Goal: Task Accomplishment & Management: Complete application form

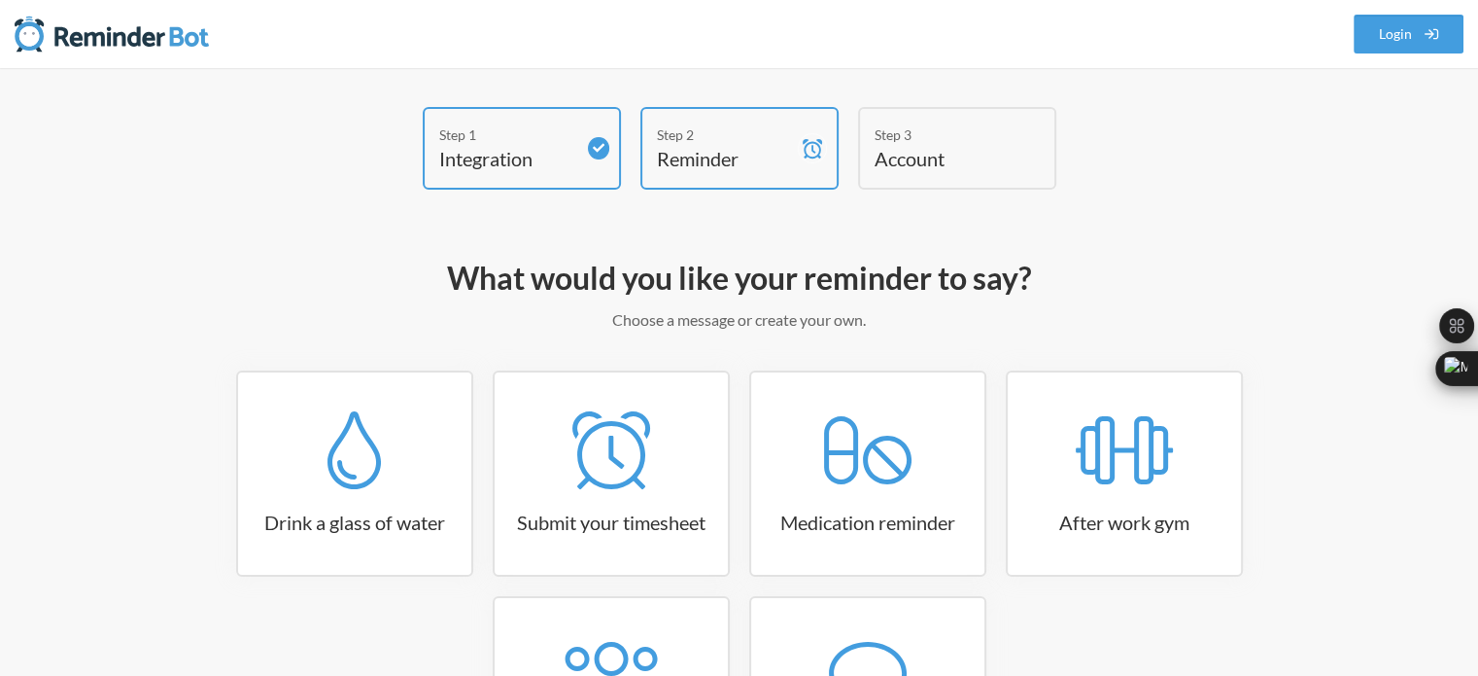
click at [708, 151] on h4 "Reminder" at bounding box center [725, 158] width 136 height 27
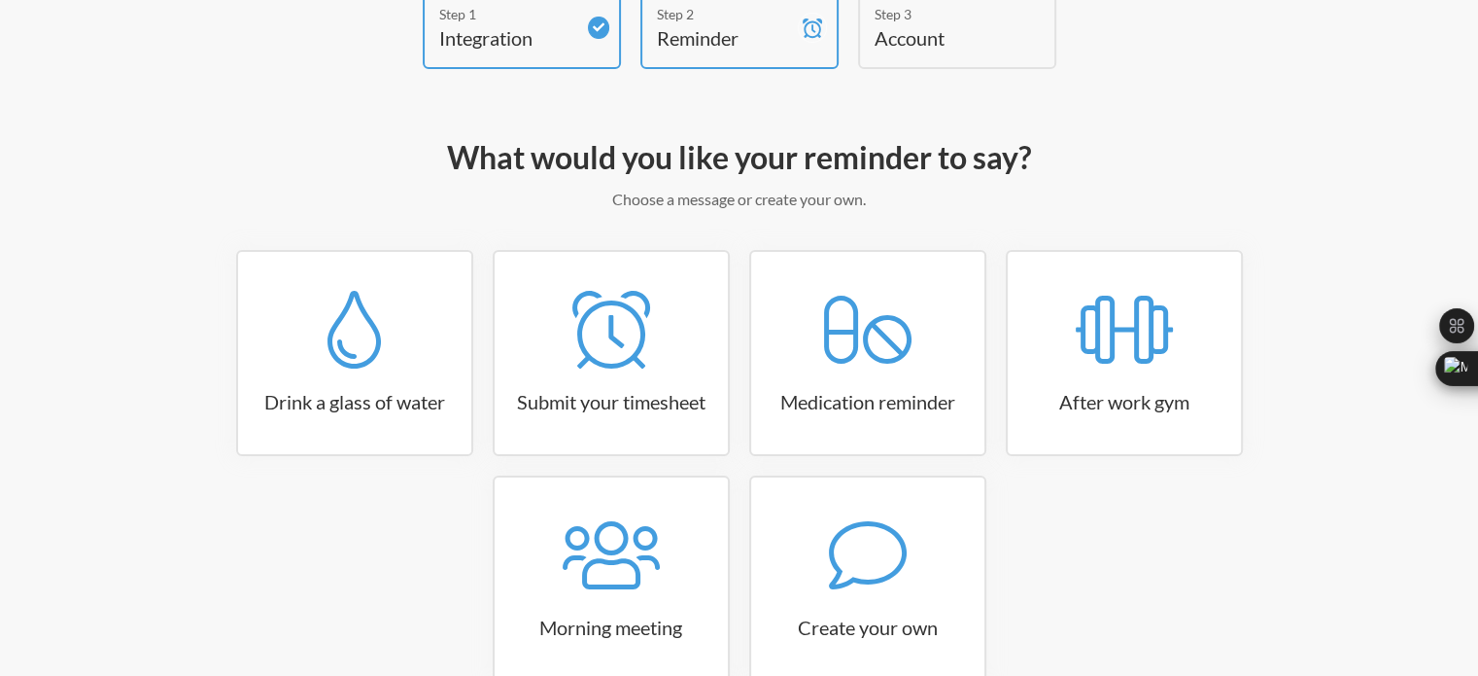
scroll to position [194, 0]
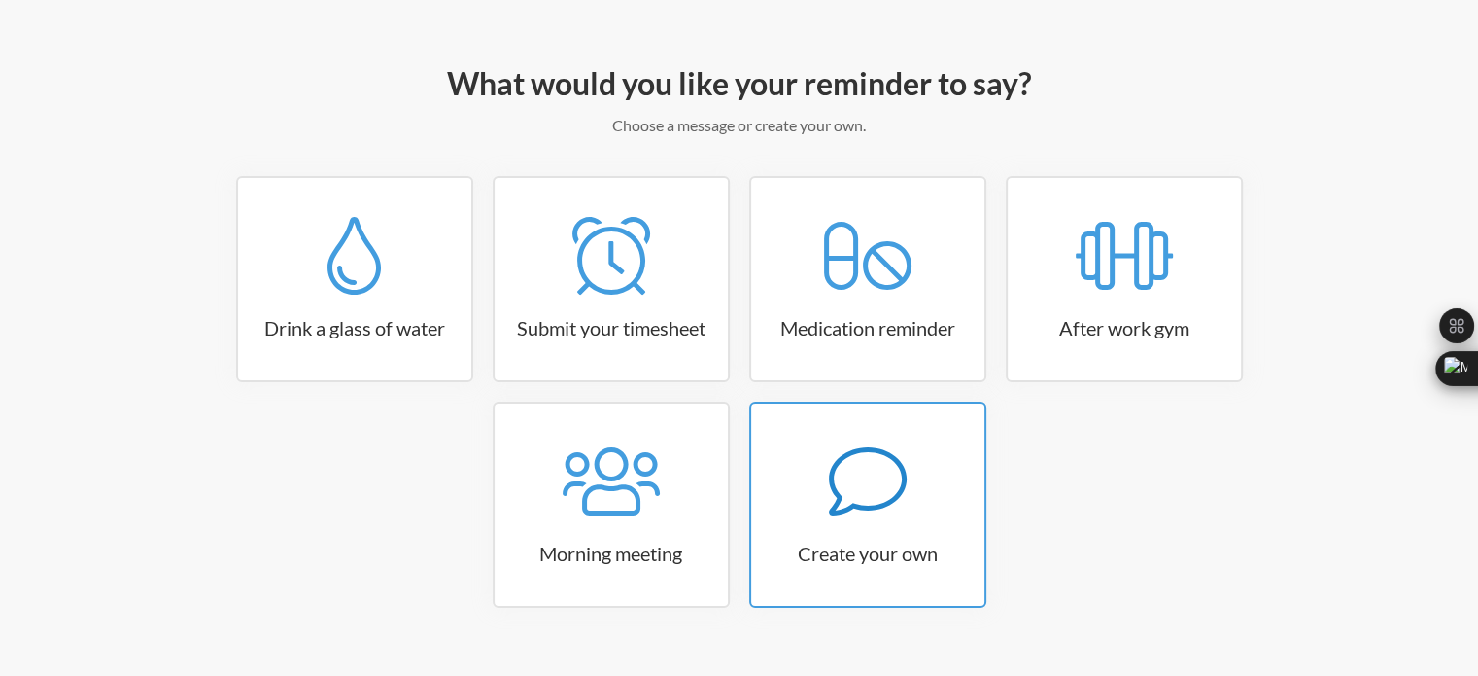
click at [812, 504] on div at bounding box center [867, 481] width 233 height 78
select select "09:30:00"
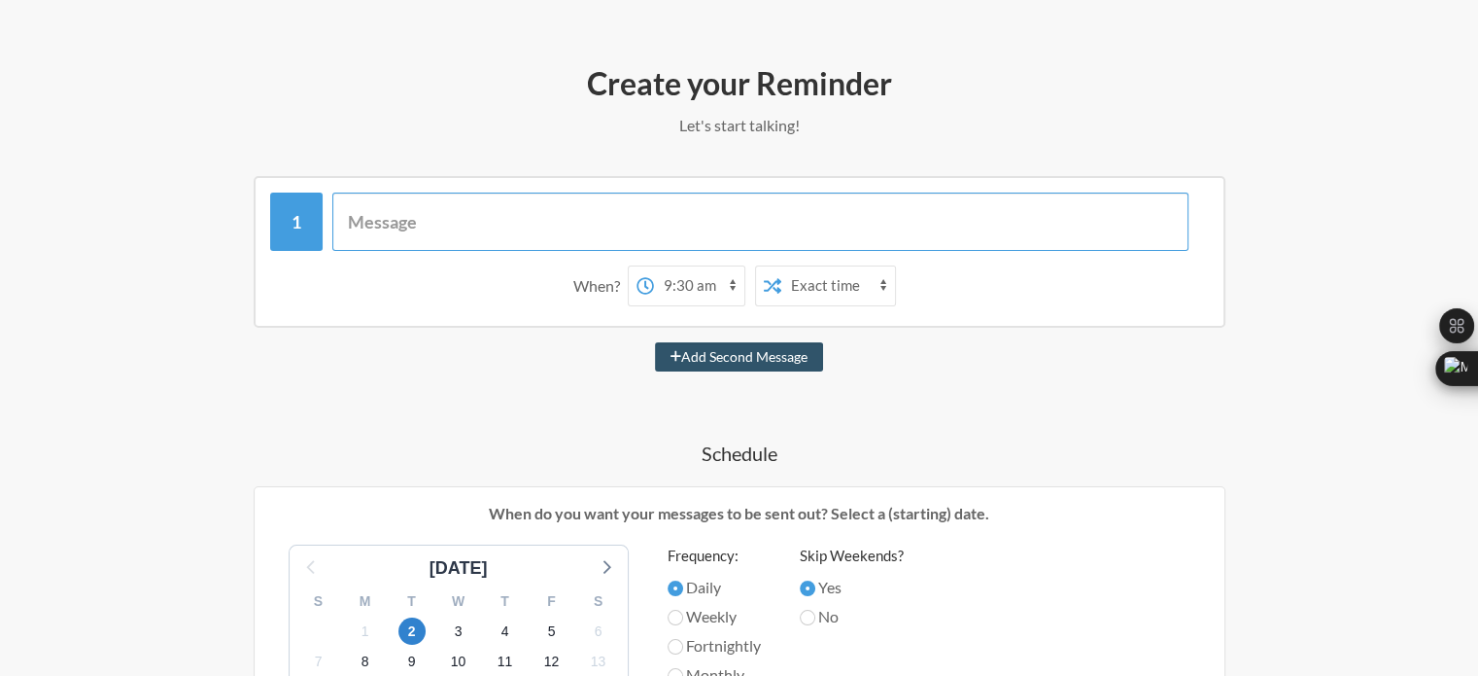
click at [600, 213] on input "text" at bounding box center [760, 221] width 856 height 58
type input "Please po"
select select "D09CLG91W15"
type input "Please post your work report for [DATE]"
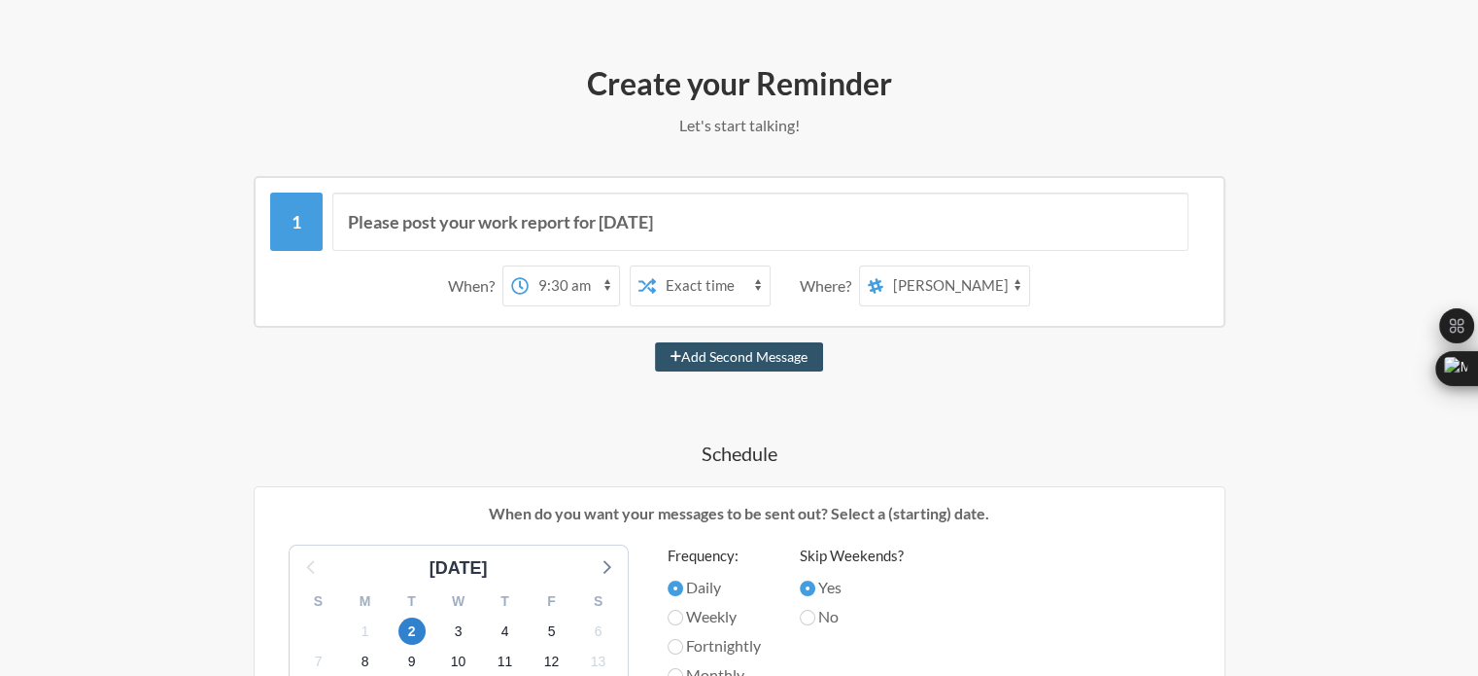
click at [930, 295] on select "all-elitedev payments-income-outcome experience-sharing daily-reports [PERSON_N…" at bounding box center [957, 285] width 146 height 39
select select "C09DU5AQWKS"
click at [884, 266] on select "all-elitedev payments-income-outcome experience-sharing daily-reports [PERSON_N…" at bounding box center [957, 285] width 146 height 39
click at [728, 283] on select "Exact time Random time" at bounding box center [713, 285] width 114 height 39
click at [557, 283] on select "12:00 am 12:15 am 12:30 am 12:45 am 1:00 am 1:15 am 1:30 am 1:45 am 2:00 am 2:1…" at bounding box center [574, 285] width 90 height 39
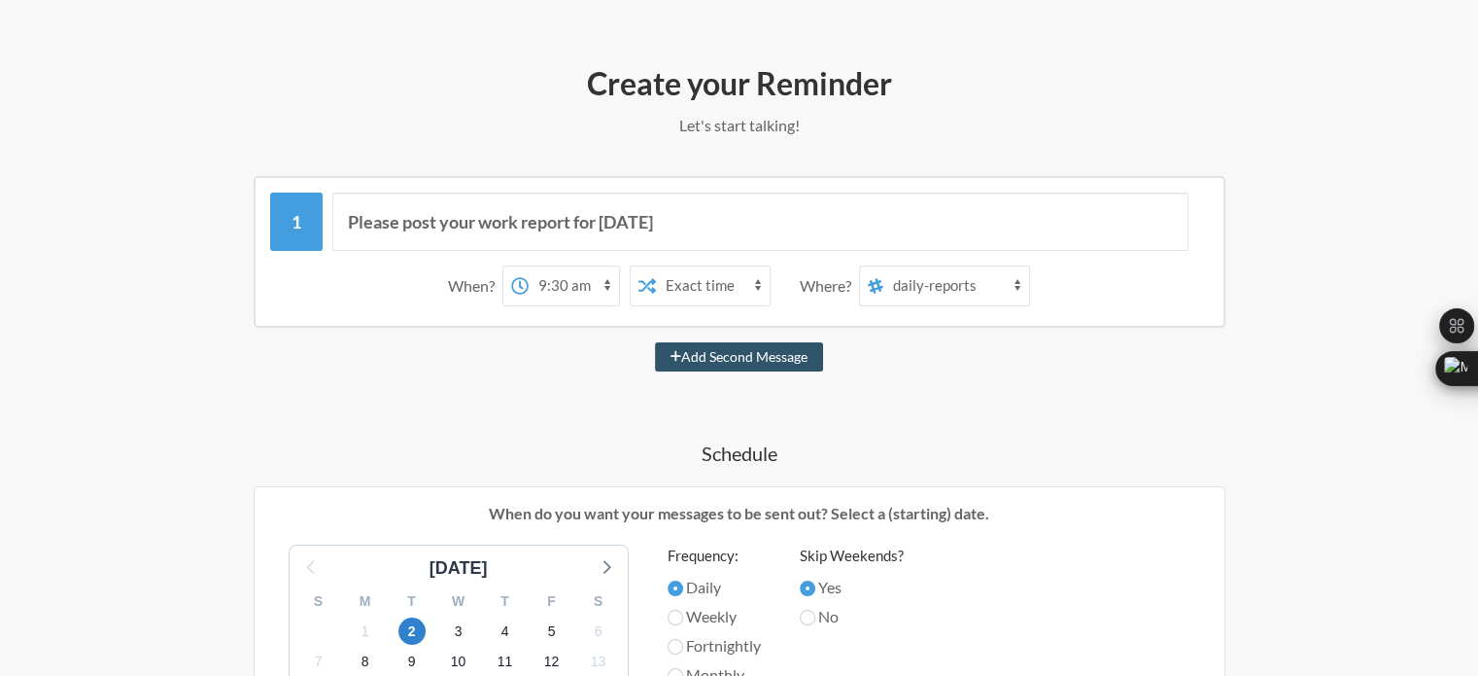
click at [711, 271] on select "Exact time Random time" at bounding box center [713, 285] width 114 height 39
click at [582, 281] on select "12:00 am 12:15 am 12:30 am 12:45 am 1:00 am 1:15 am 1:30 am 1:45 am 2:00 am 2:1…" at bounding box center [574, 285] width 90 height 39
select select "21:00:00"
click at [529, 266] on select "12:00 am 12:15 am 12:30 am 12:45 am 1:00 am 1:15 am 1:30 am 1:45 am 2:00 am 2:1…" at bounding box center [574, 285] width 90 height 39
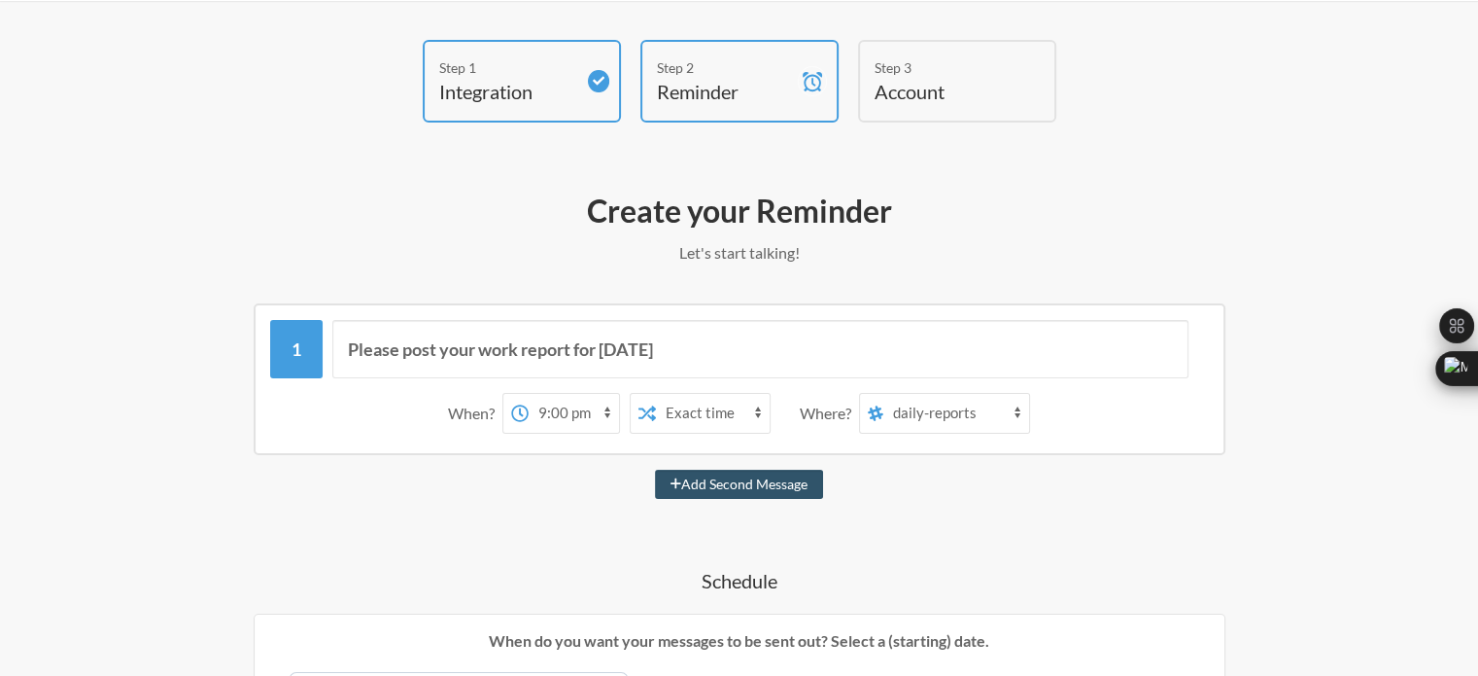
scroll to position [0, 0]
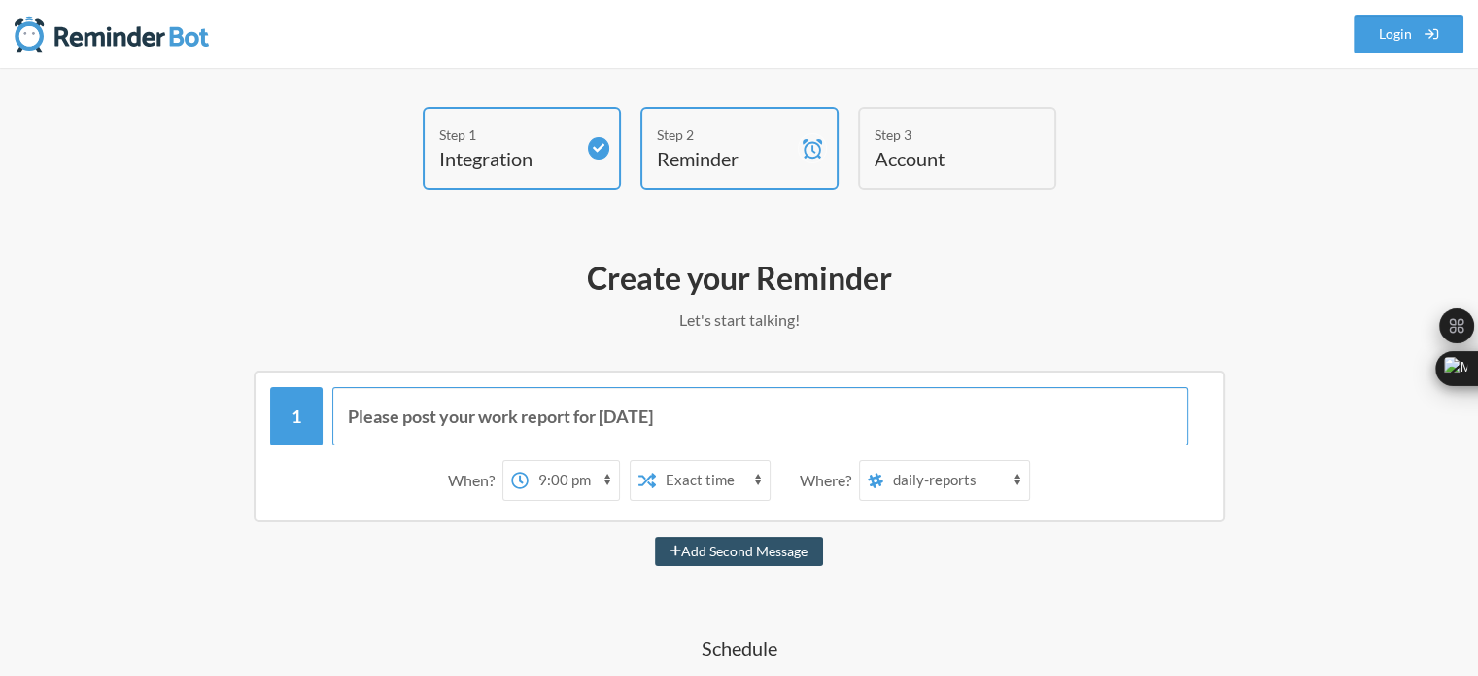
click at [676, 415] on input "Please post your work report for [DATE]" at bounding box center [760, 416] width 856 height 58
click at [655, 537] on button "Add Second Message" at bounding box center [739, 551] width 168 height 29
select select "22:00:00"
select select "D09CLG91W15"
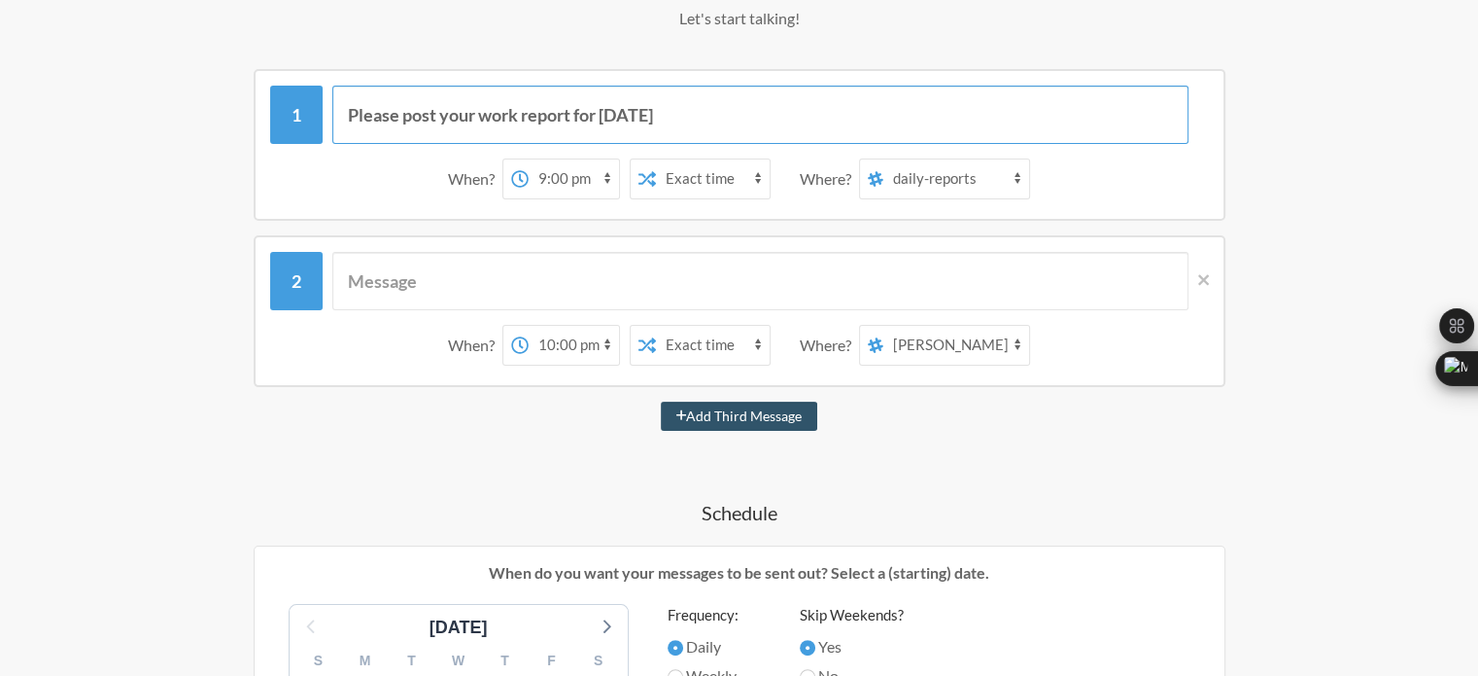
scroll to position [292, 0]
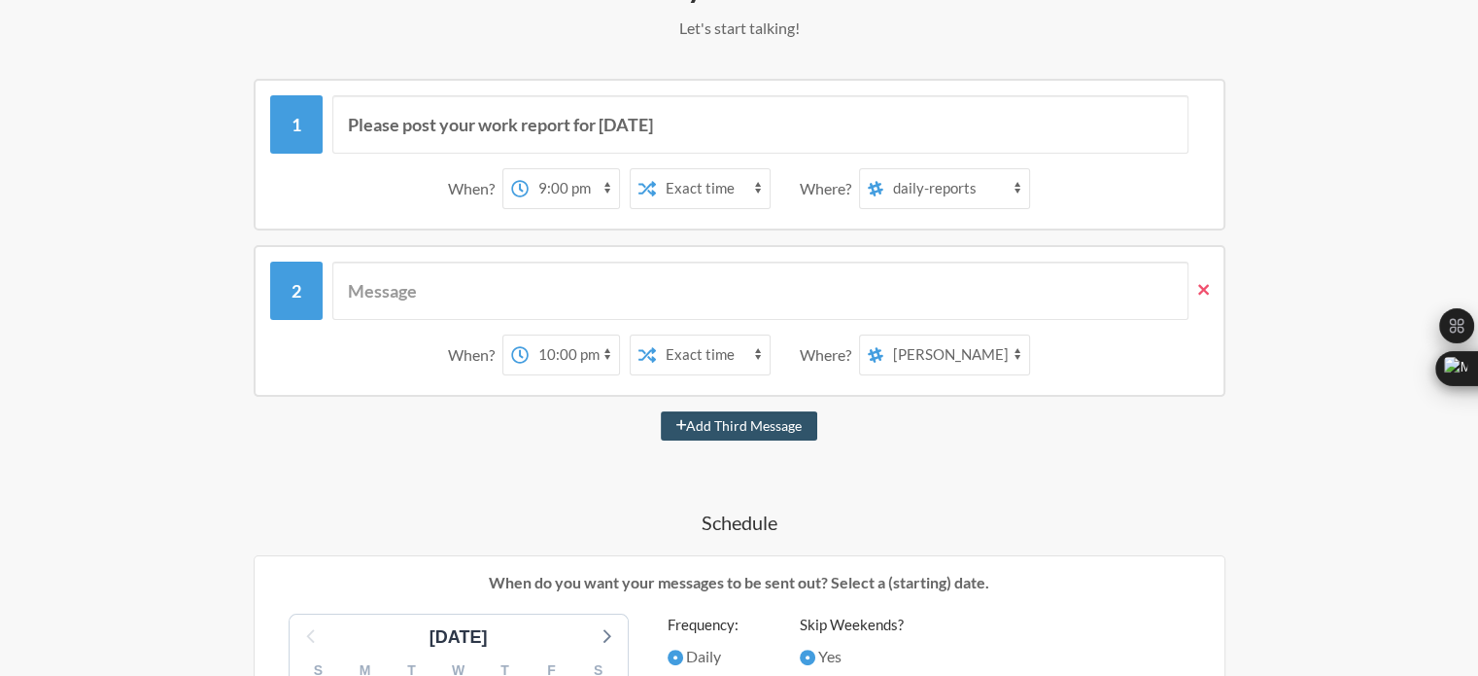
click at [1205, 287] on icon at bounding box center [1203, 289] width 11 height 17
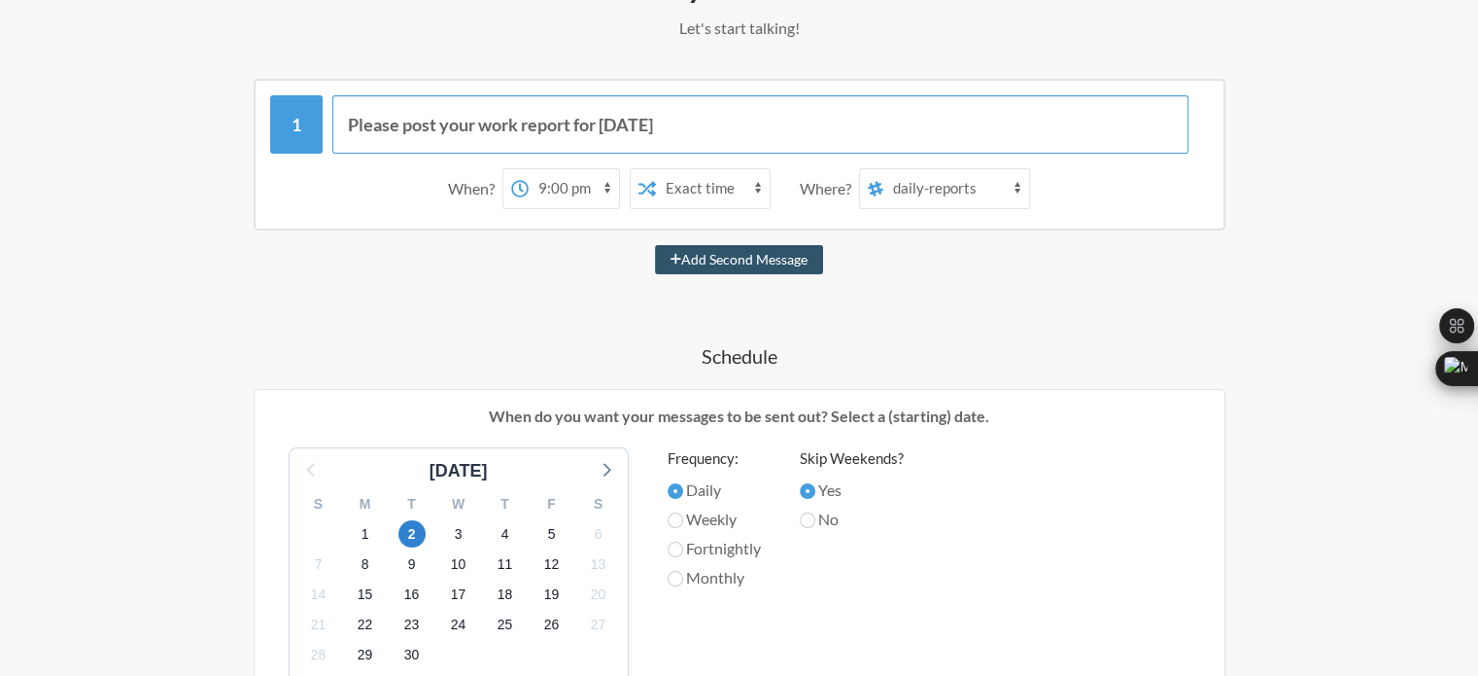
click at [718, 130] on input "Please post your work report for [DATE]" at bounding box center [760, 124] width 856 height 58
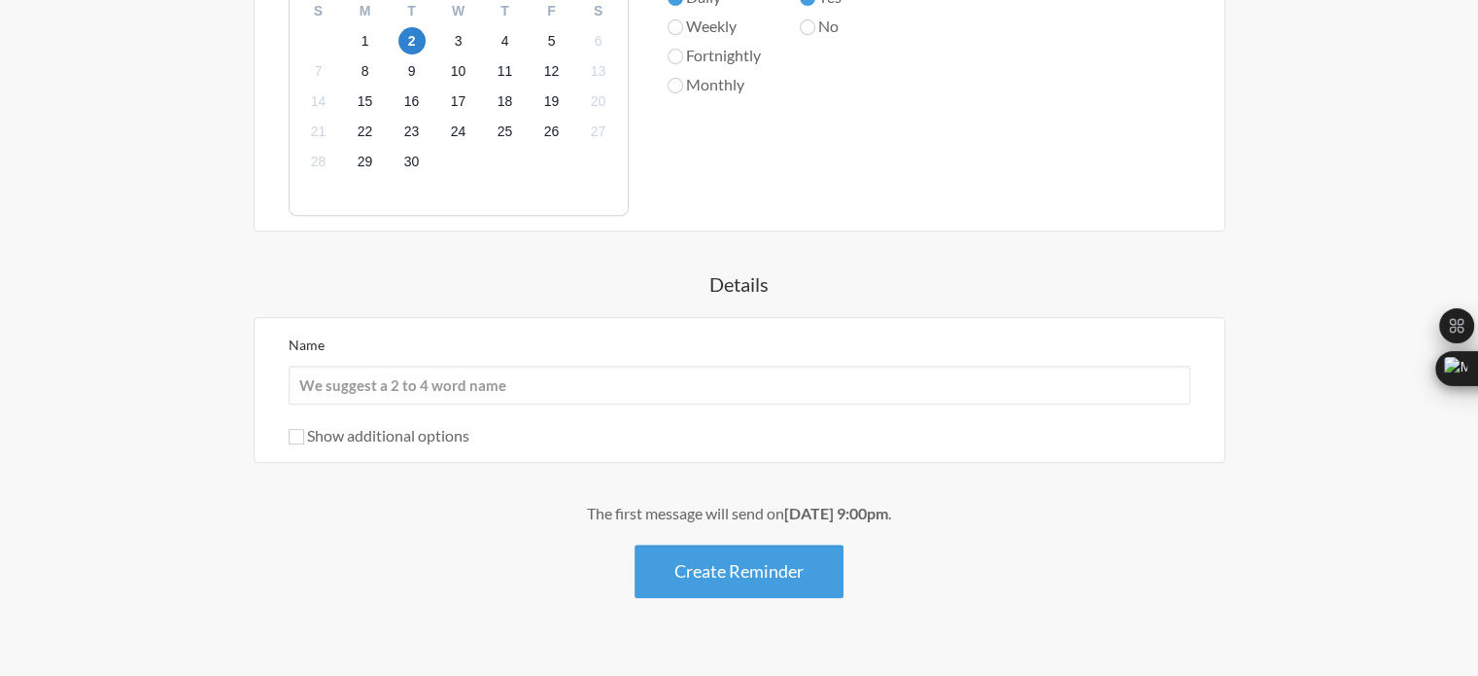
scroll to position [819, 0]
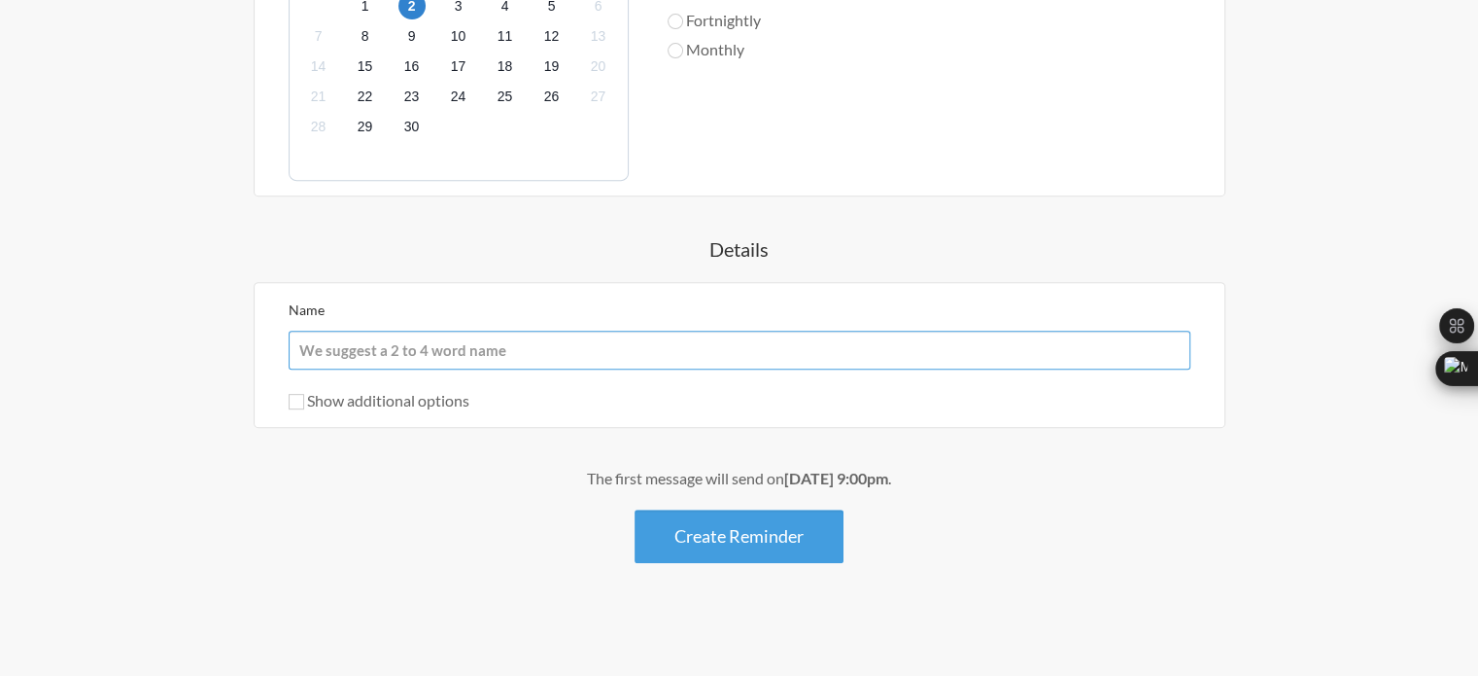
click at [572, 356] on input "Name" at bounding box center [740, 349] width 902 height 39
click at [205, 476] on div "The first message will send on [DATE] 9:00pm ." at bounding box center [739, 478] width 1127 height 23
click at [436, 404] on label "Show additional options" at bounding box center [379, 400] width 181 height 18
click at [304, 404] on input "Show additional options" at bounding box center [297, 402] width 16 height 16
checkbox input "true"
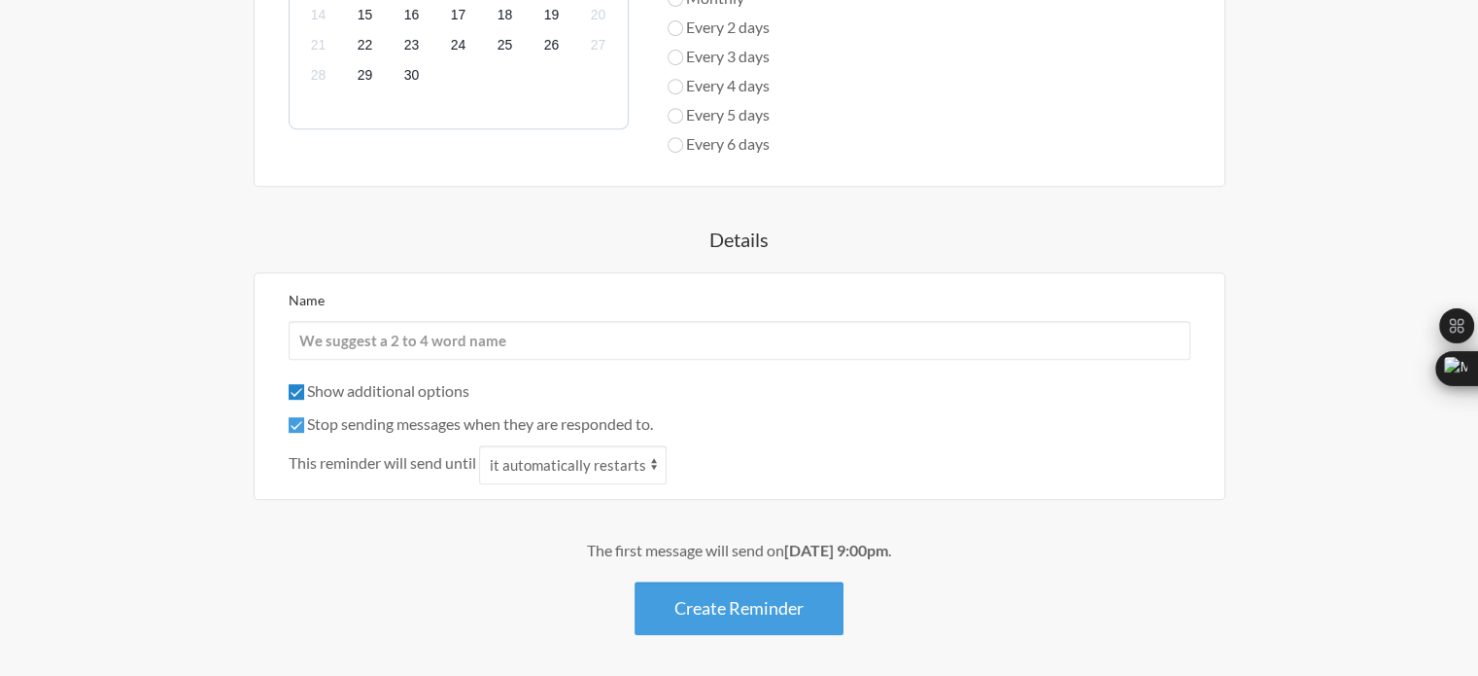
scroll to position [875, 0]
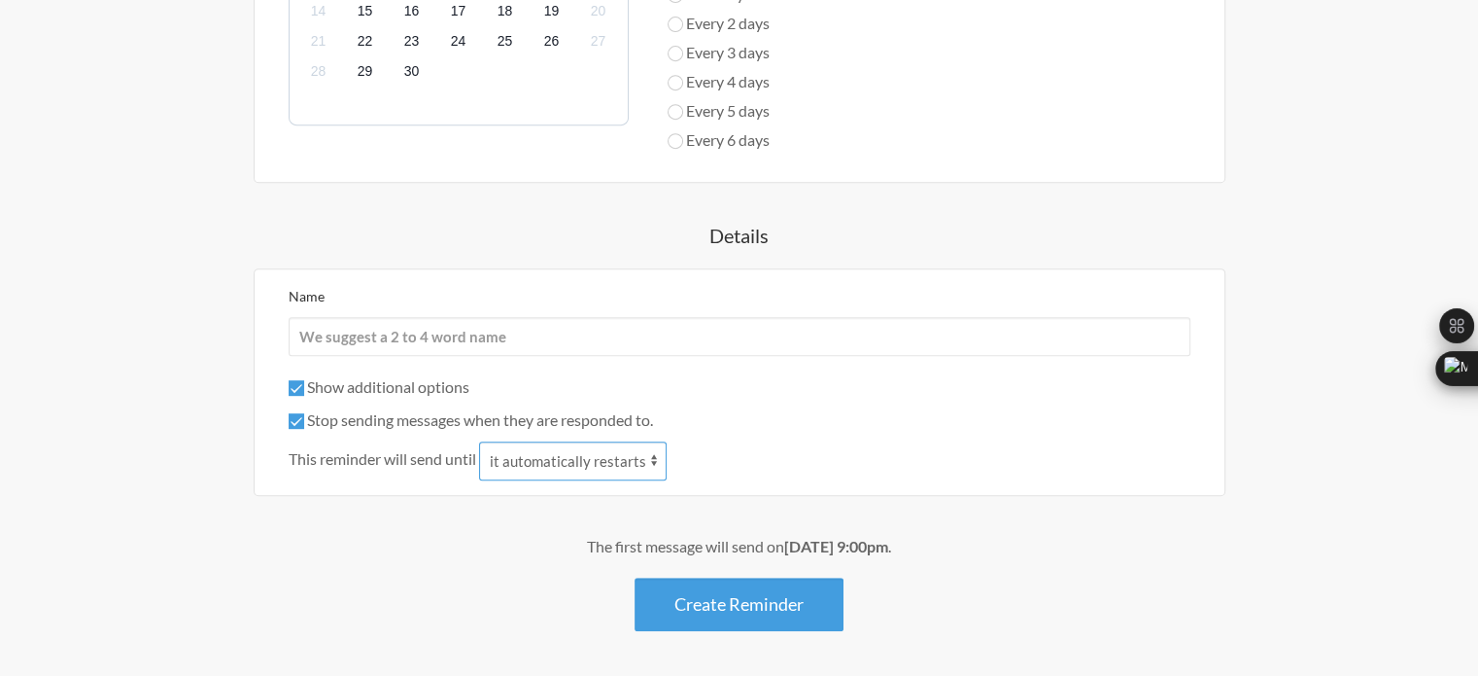
click at [583, 466] on select "it automatically restarts it is replied to" at bounding box center [573, 460] width 188 height 39
click at [481, 441] on select "it automatically restarts it is replied to" at bounding box center [573, 460] width 188 height 39
click at [620, 463] on select "it automatically restarts it is replied to" at bounding box center [573, 460] width 188 height 39
select select "0"
click at [481, 441] on select "it automatically restarts it is replied to" at bounding box center [573, 460] width 188 height 39
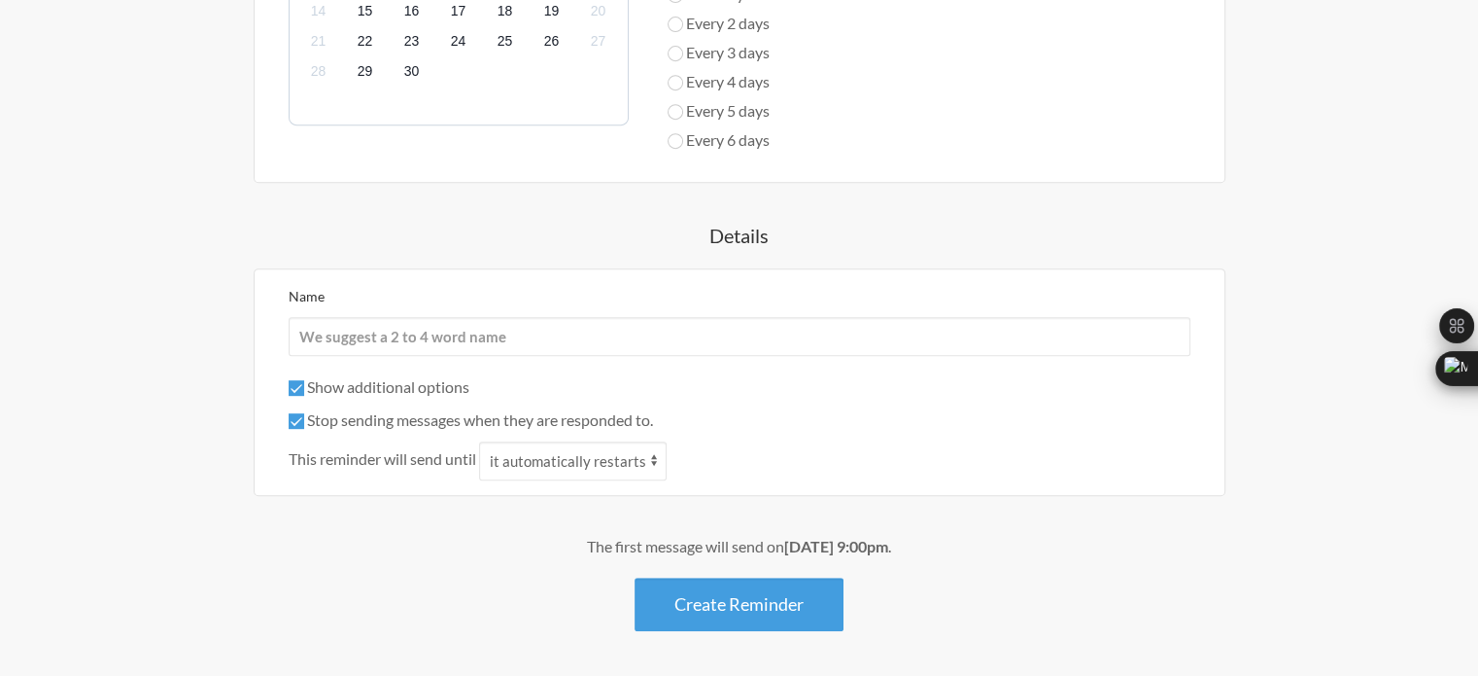
click at [399, 460] on span "This reminder will send until" at bounding box center [383, 458] width 188 height 23
click at [357, 421] on label "Stop sending messages when they are responded to." at bounding box center [471, 419] width 364 height 18
click at [304, 421] on input "Stop sending messages when they are responded to." at bounding box center [297, 421] width 16 height 16
checkbox input "false"
click at [387, 388] on label "Show additional options" at bounding box center [379, 386] width 181 height 18
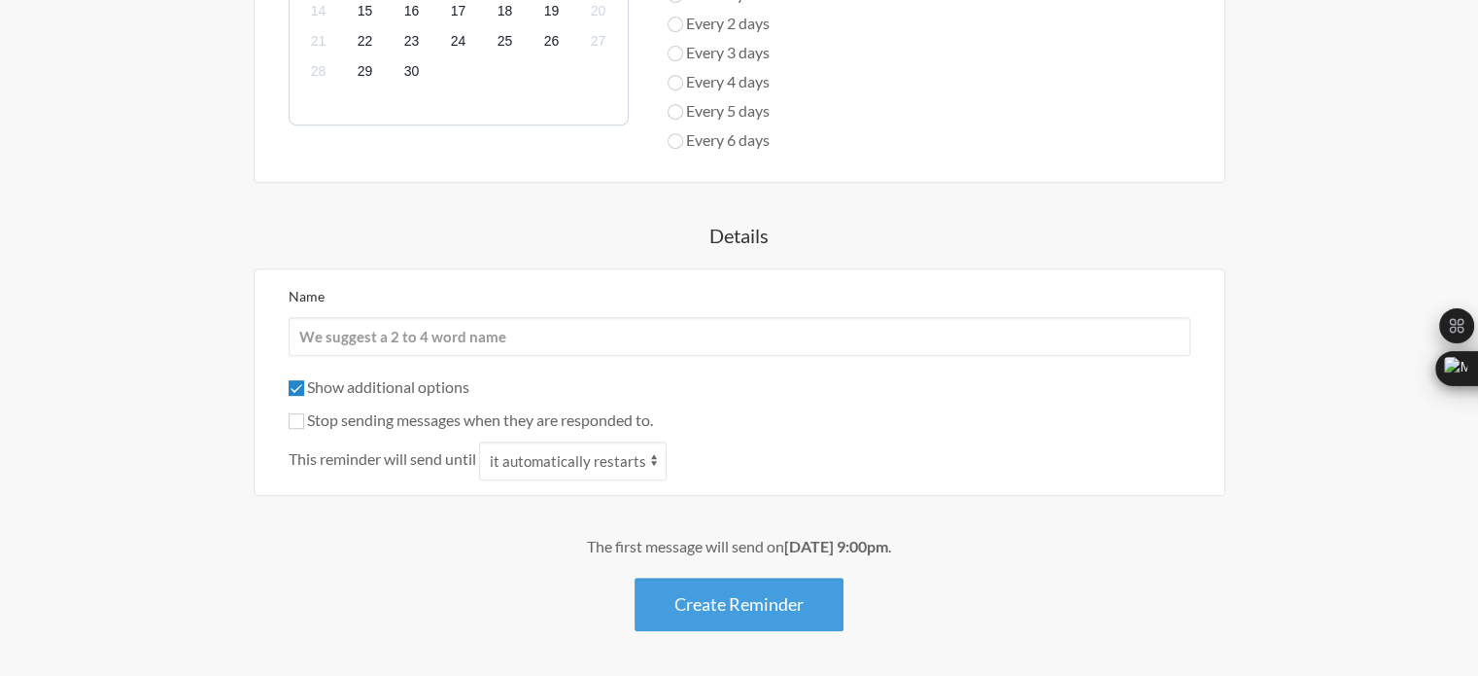
click at [304, 388] on input "Show additional options" at bounding box center [297, 388] width 16 height 16
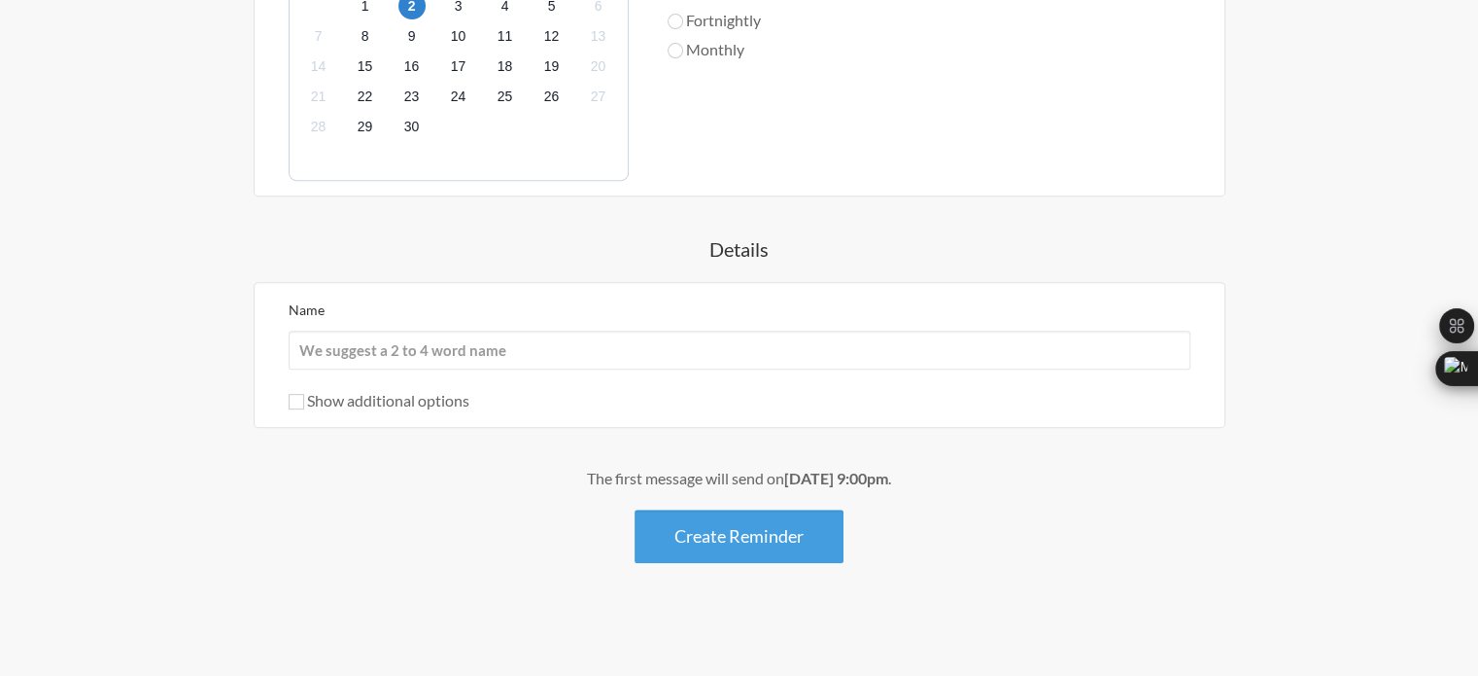
click at [389, 402] on label "Show additional options" at bounding box center [379, 400] width 181 height 18
click at [304, 402] on input "Show additional options" at bounding box center [297, 402] width 16 height 16
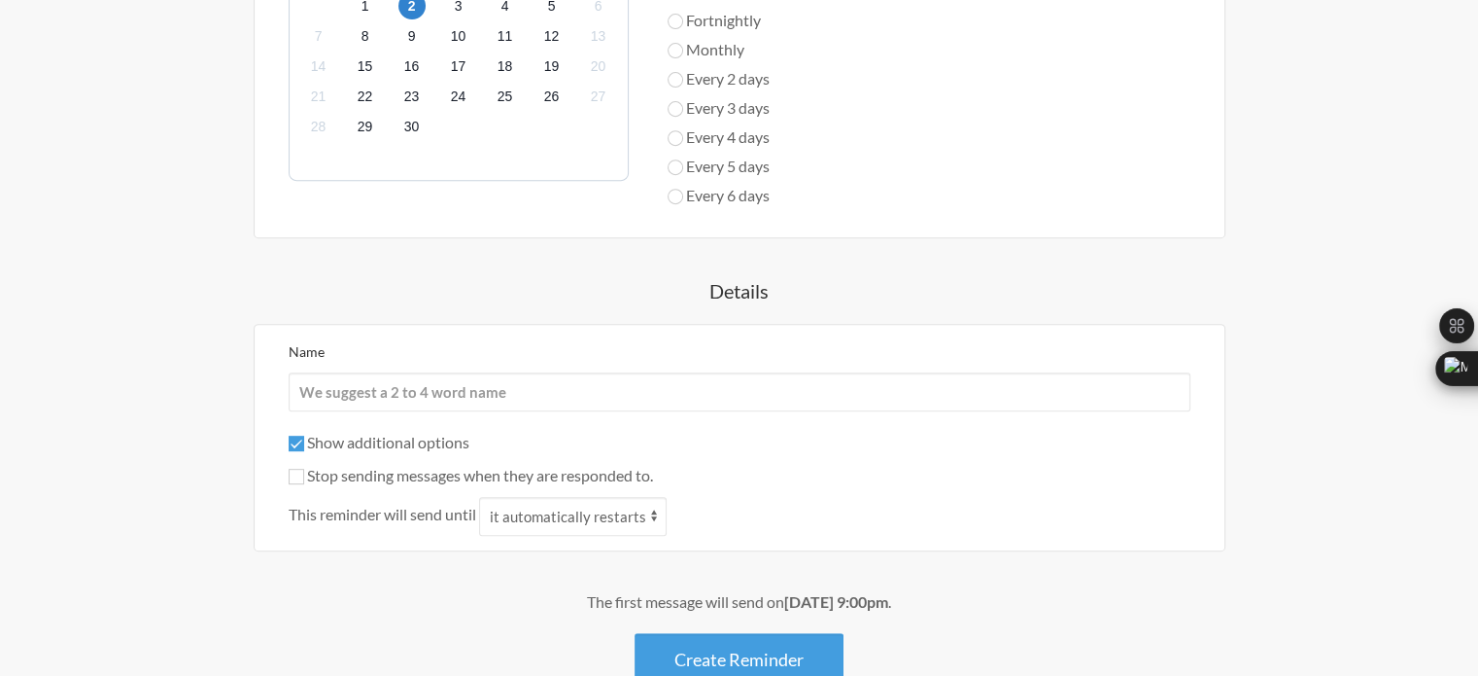
click at [392, 435] on label "Show additional options" at bounding box center [379, 442] width 181 height 18
click at [304, 435] on input "Show additional options" at bounding box center [297, 443] width 16 height 16
checkbox input "false"
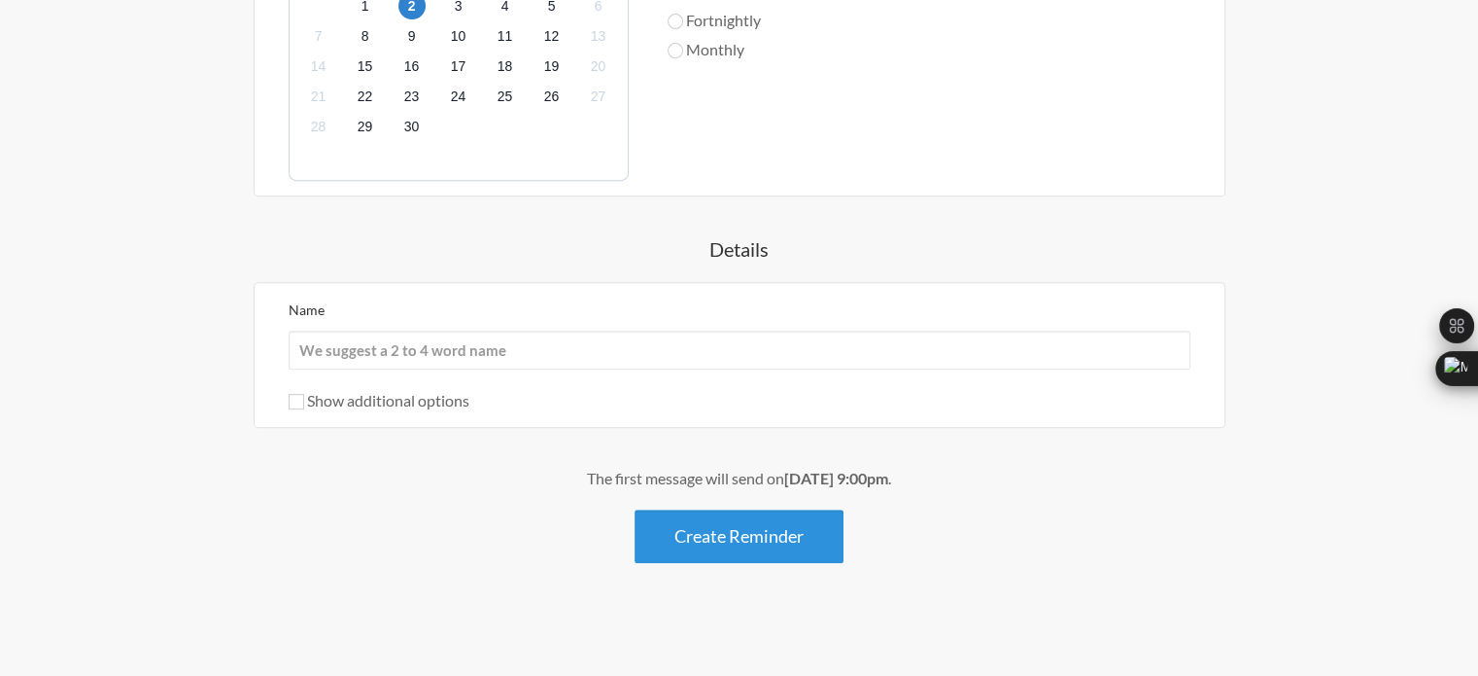
click at [729, 532] on button "Create Reminder" at bounding box center [739, 535] width 209 height 53
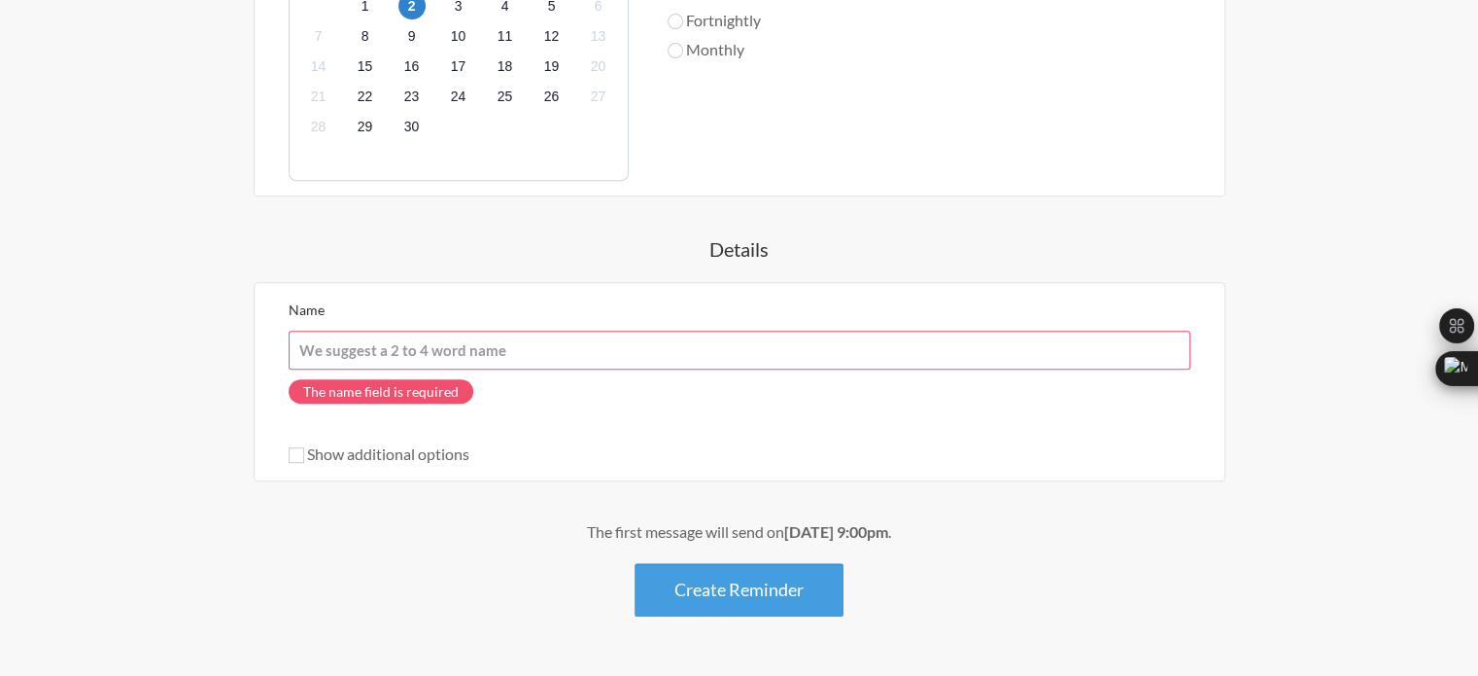
click at [502, 351] on input "Name" at bounding box center [740, 349] width 902 height 39
click at [634, 351] on input "Name" at bounding box center [740, 349] width 902 height 39
click at [214, 385] on div "Please post your work report for [DATE] When? 12:00 am 12:15 am 12:30 am 12:45 …" at bounding box center [739, 83] width 1127 height 1065
click at [398, 392] on span "The name field is required" at bounding box center [381, 391] width 185 height 24
click at [465, 345] on input "Name" at bounding box center [740, 349] width 902 height 39
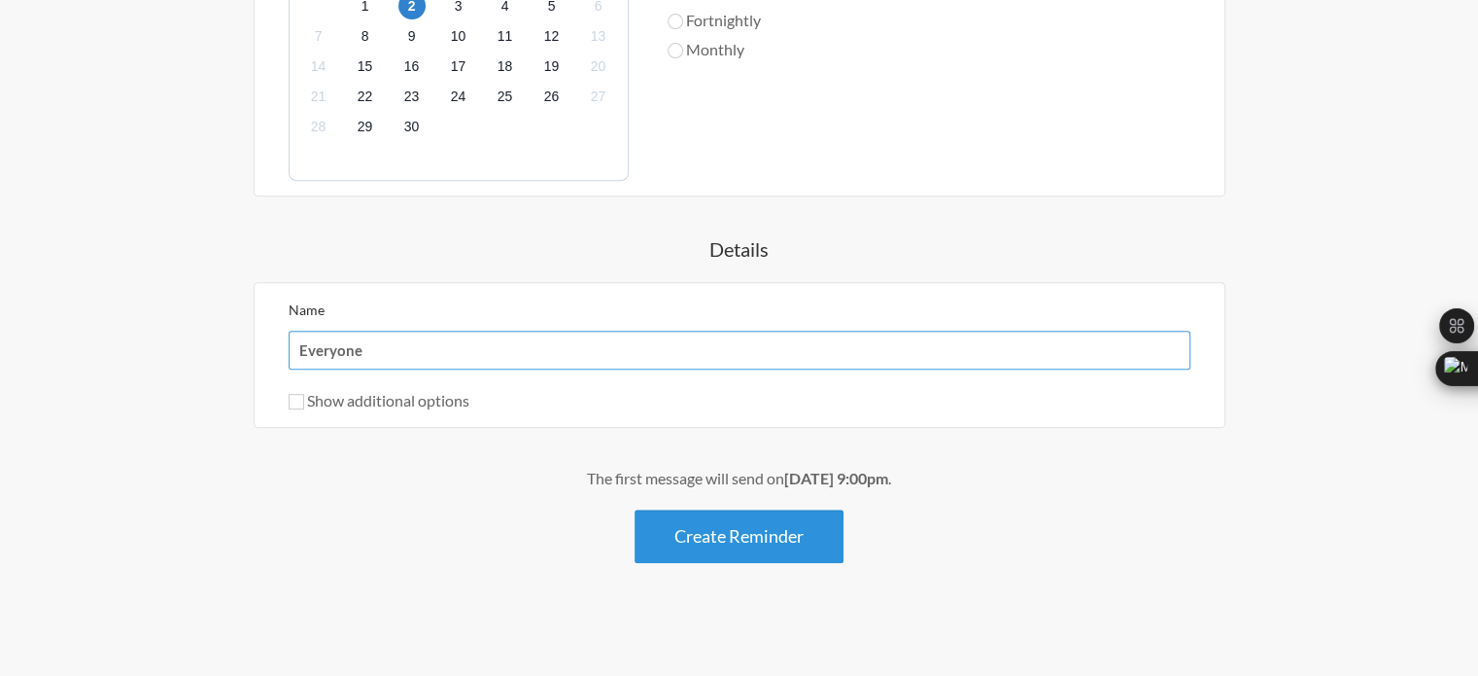
type input "Everyone"
click at [760, 533] on button "Create Reminder" at bounding box center [739, 535] width 209 height 53
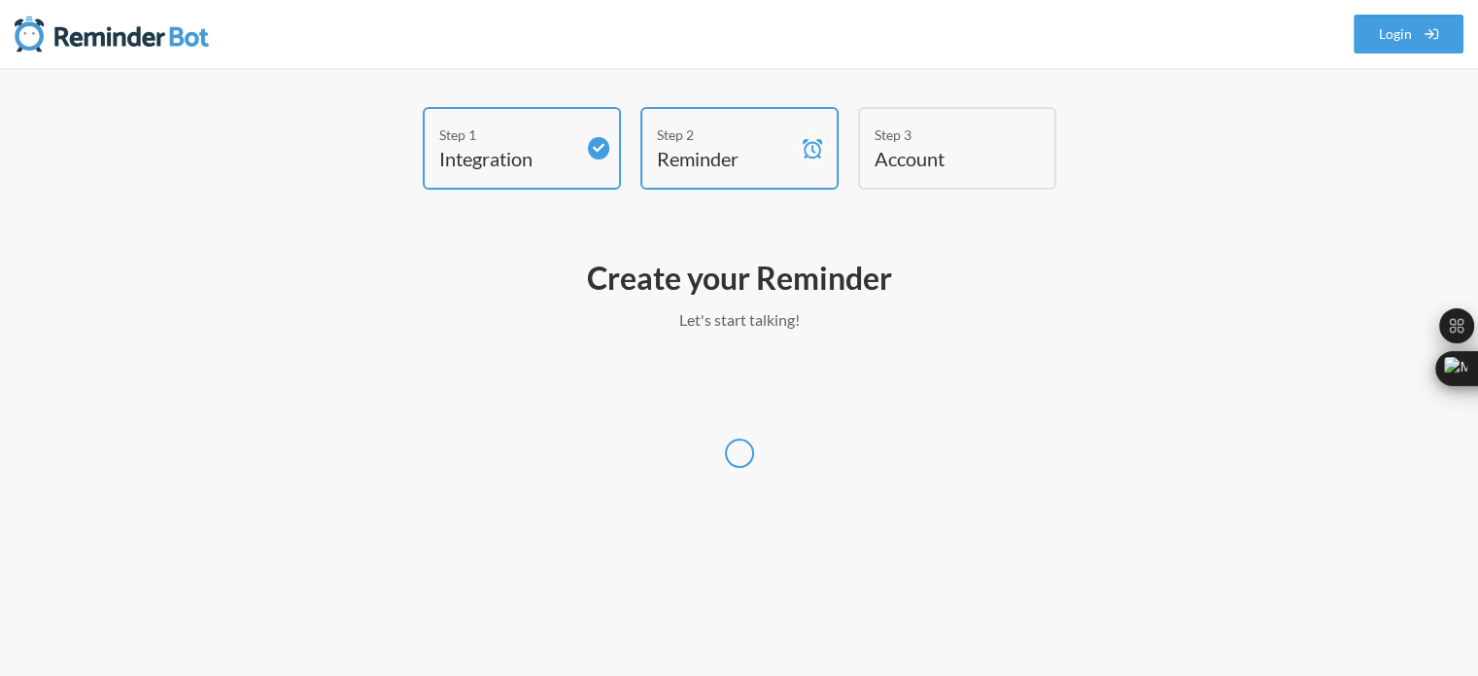
scroll to position [0, 0]
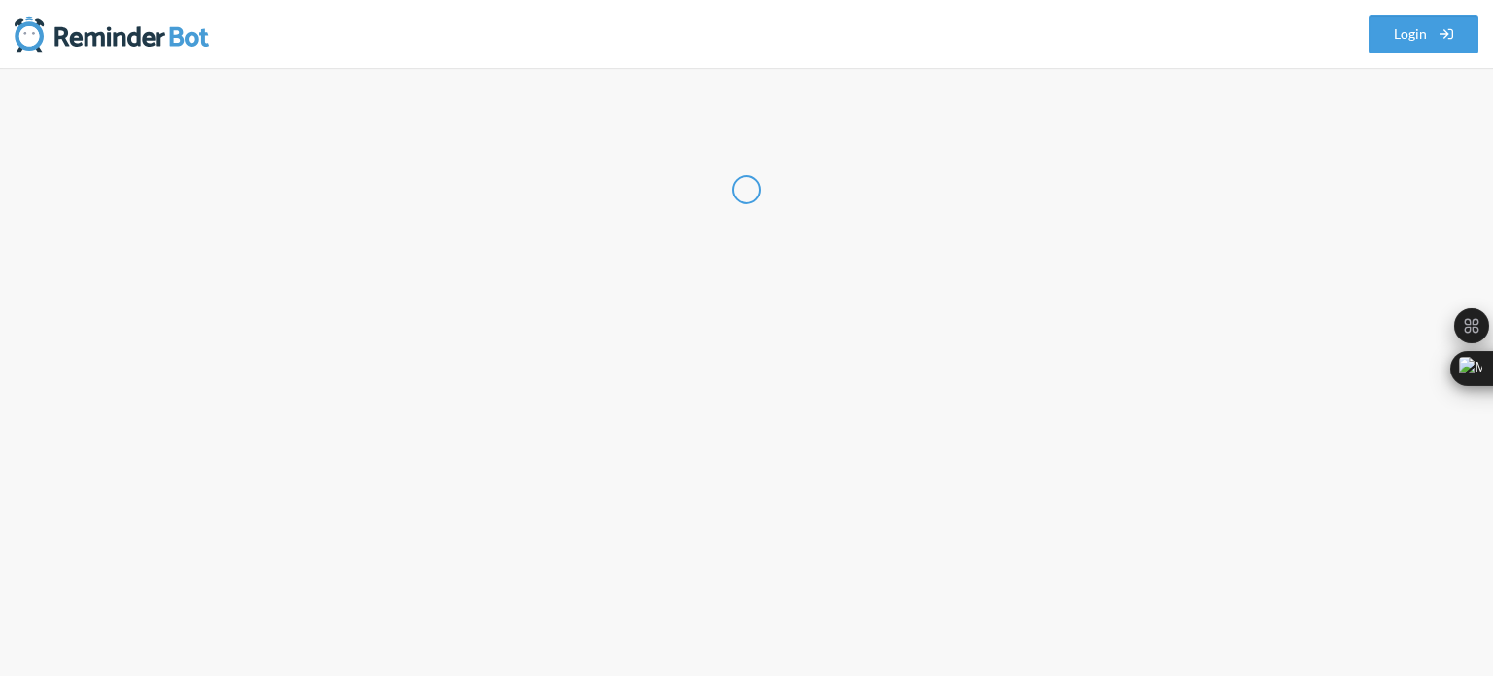
select select "US"
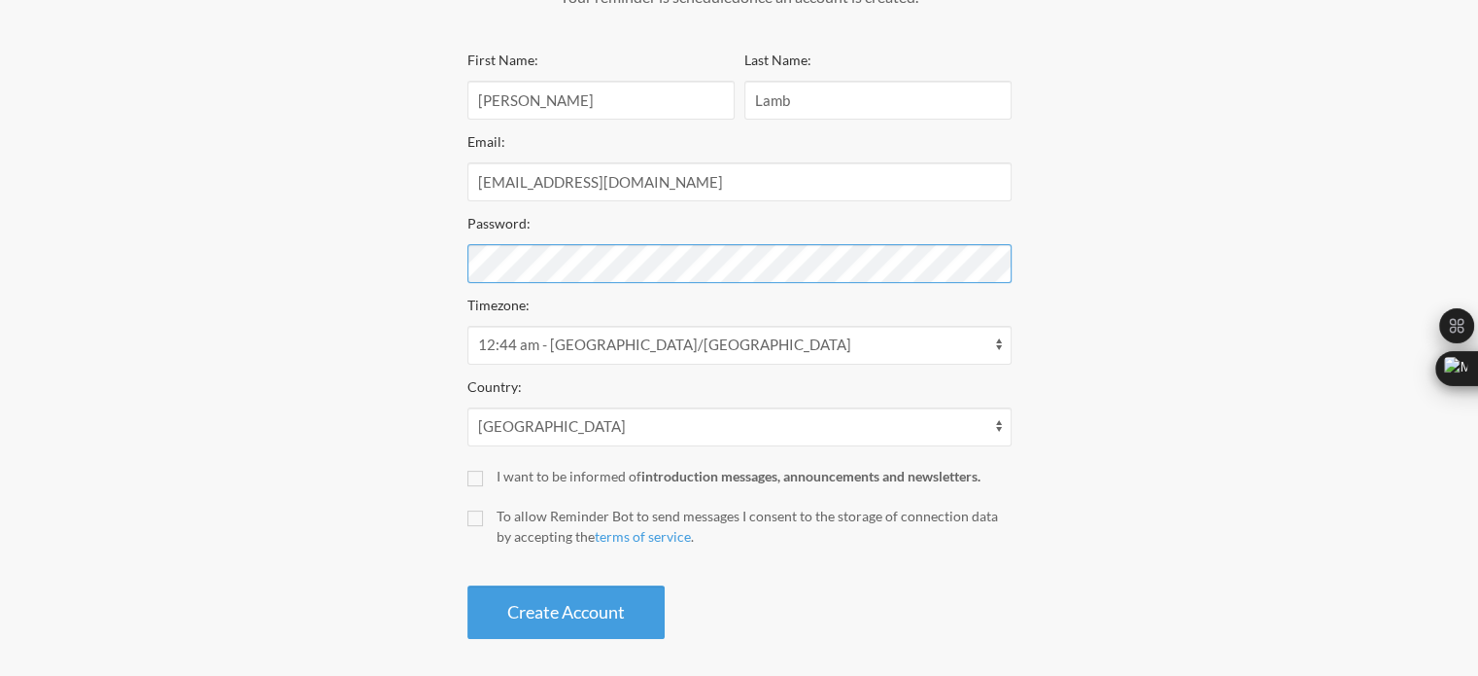
scroll to position [333, 0]
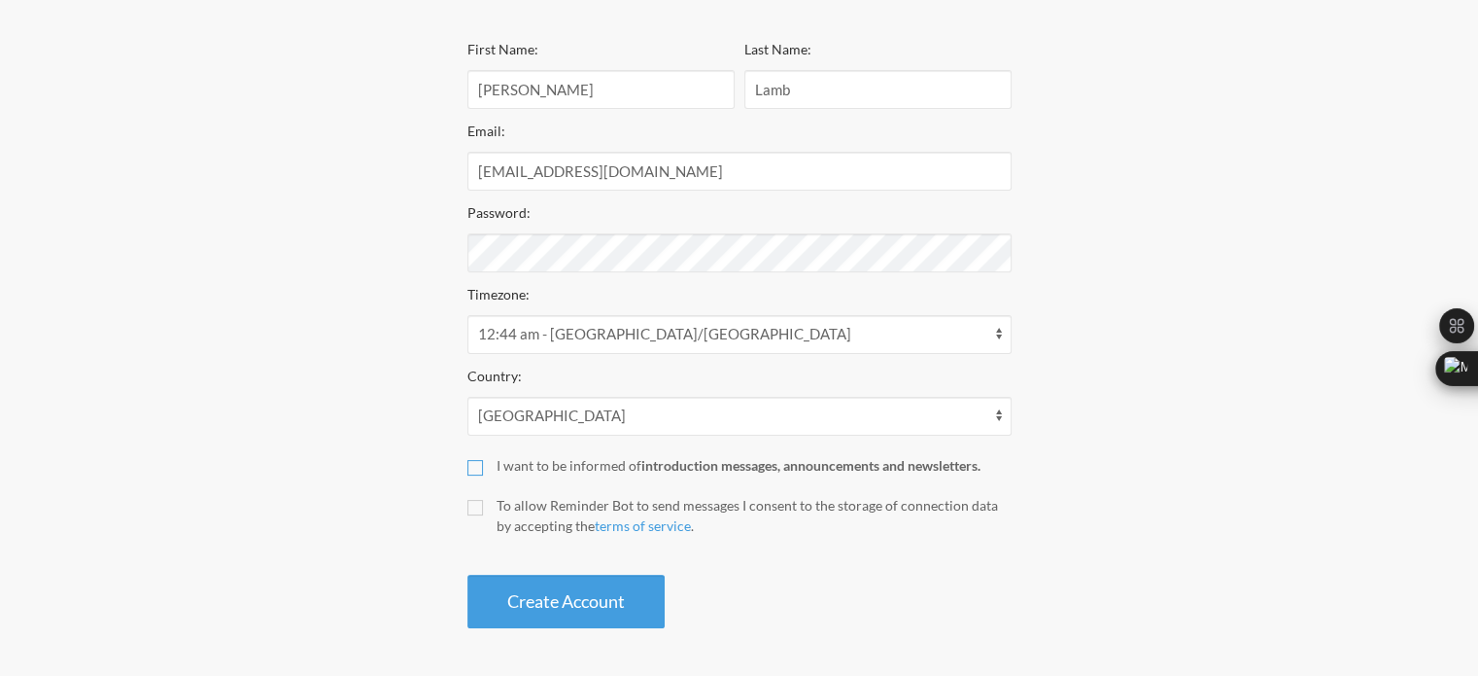
click at [478, 461] on input "I want to be informed of introduction messages, announcements and newsletters." at bounding box center [476, 468] width 16 height 16
checkbox input "true"
click at [477, 508] on input "To allow Reminder Bot to send messages I consent to the storage of connection d…" at bounding box center [476, 508] width 16 height 16
checkbox input "true"
click at [583, 590] on button "Create Account" at bounding box center [566, 600] width 197 height 53
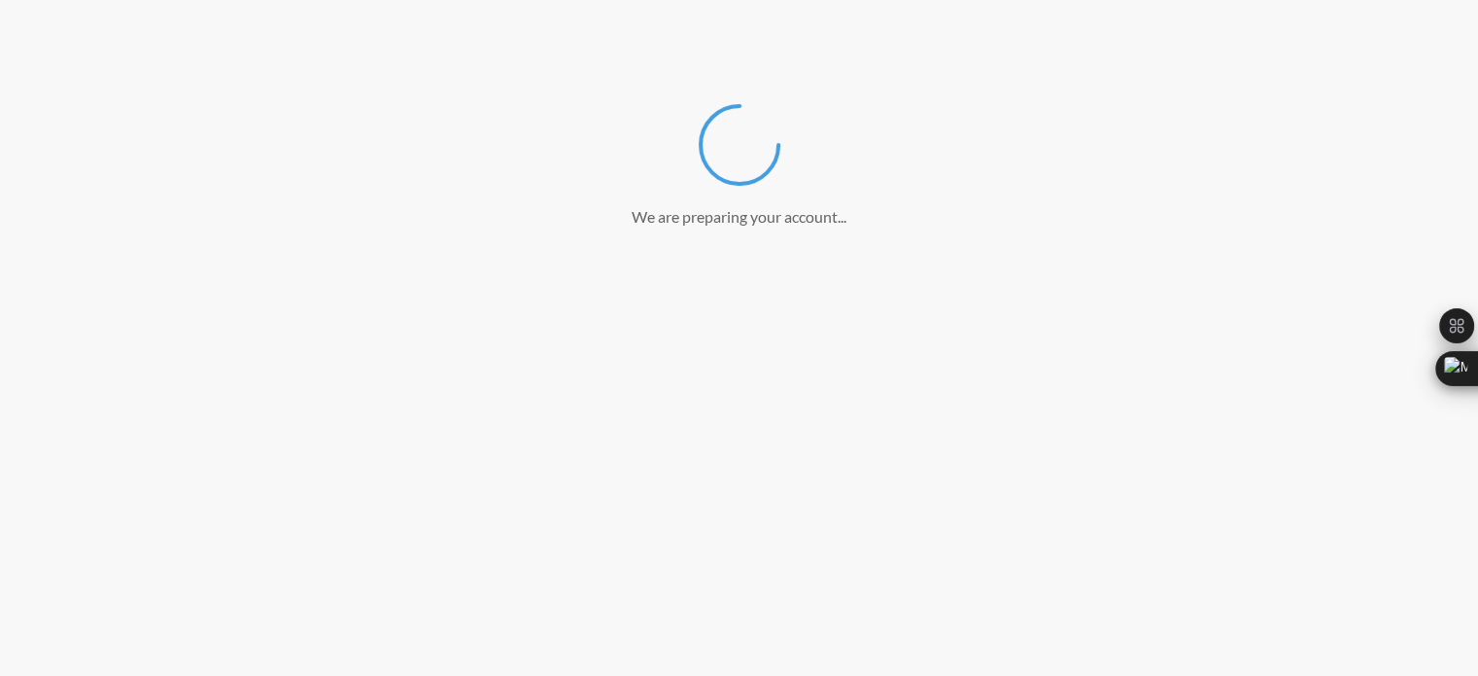
scroll to position [260, 0]
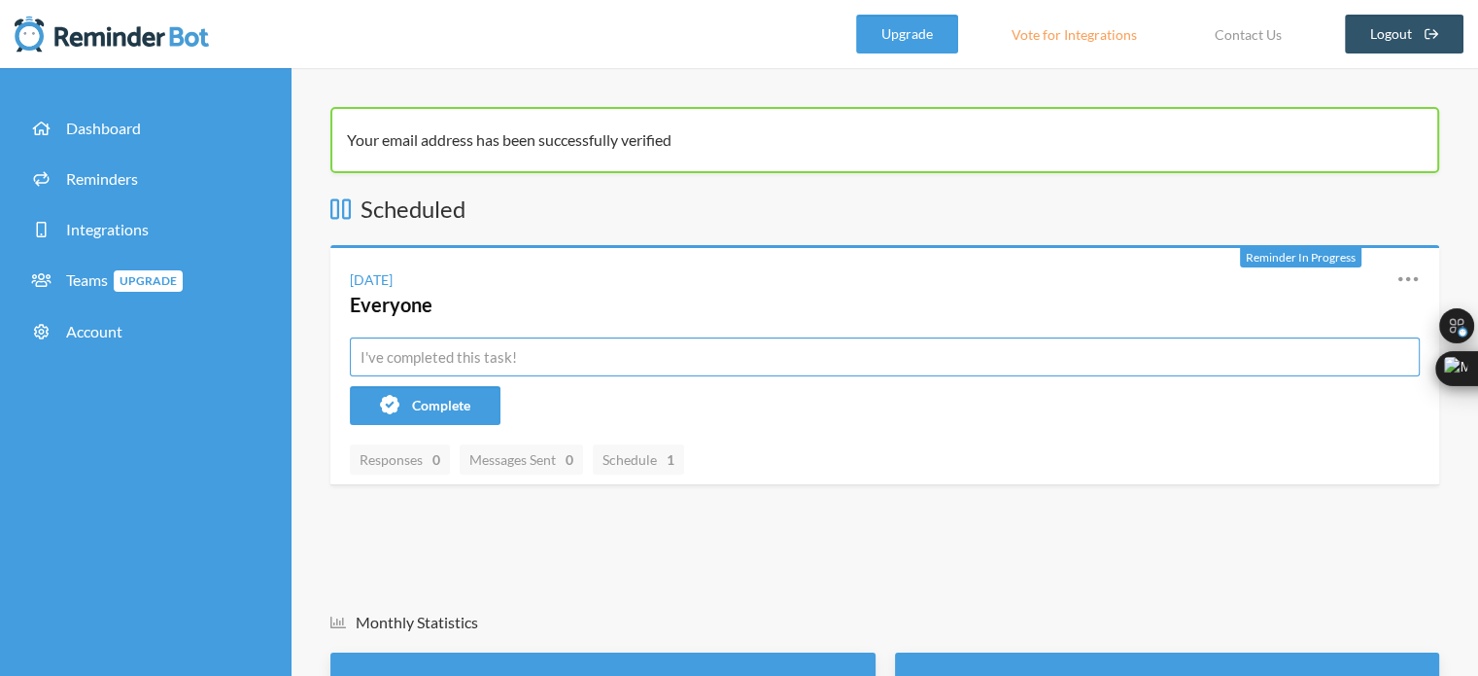
click at [595, 366] on input "text" at bounding box center [885, 356] width 1070 height 39
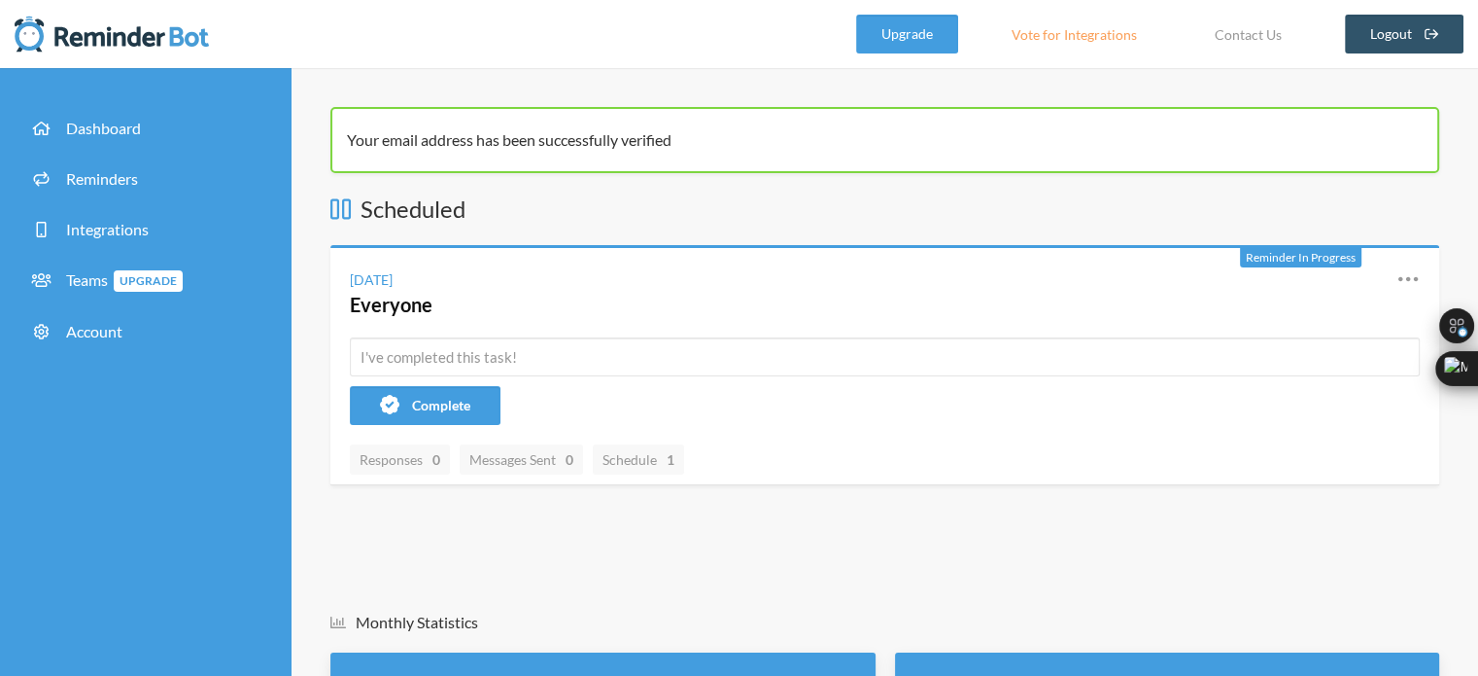
click at [152, 157] on li "Reminders" at bounding box center [146, 182] width 262 height 51
click at [152, 134] on link "Dashboard" at bounding box center [146, 128] width 262 height 43
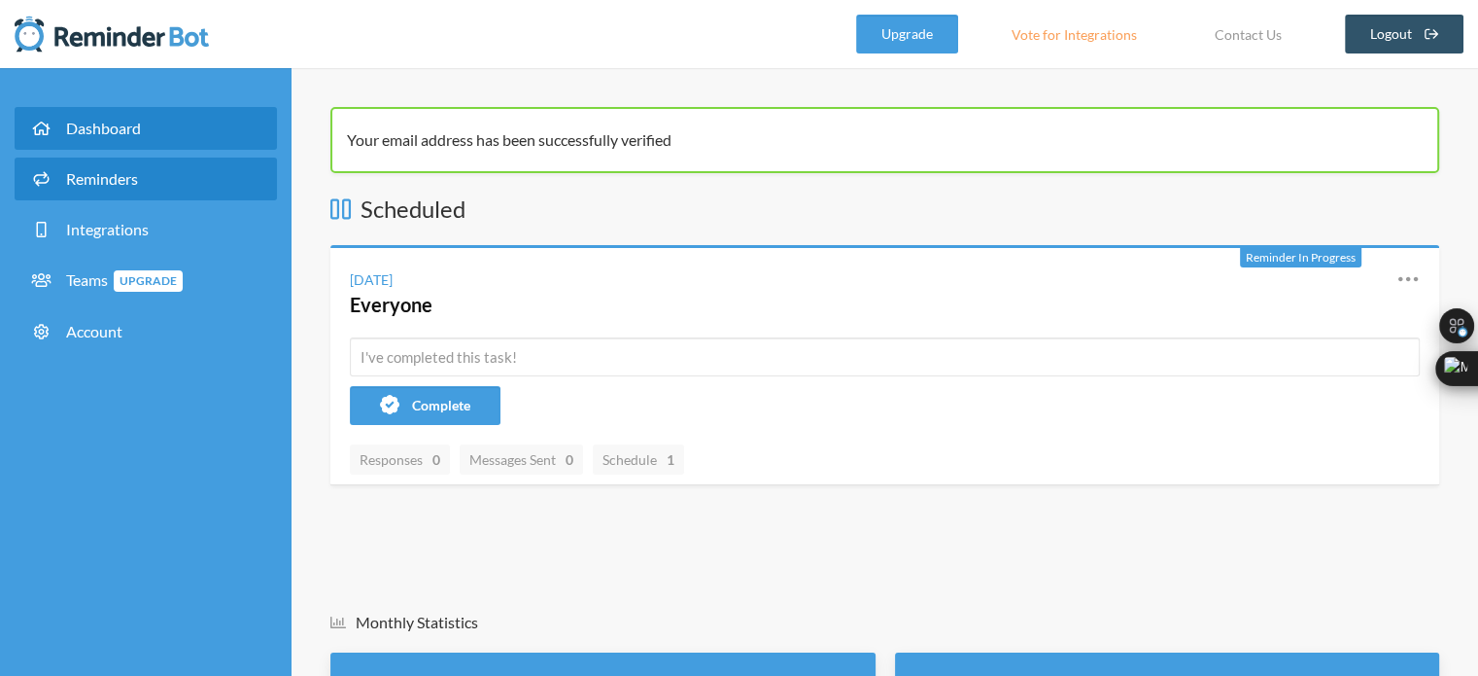
click at [152, 189] on link "Reminders" at bounding box center [146, 178] width 262 height 43
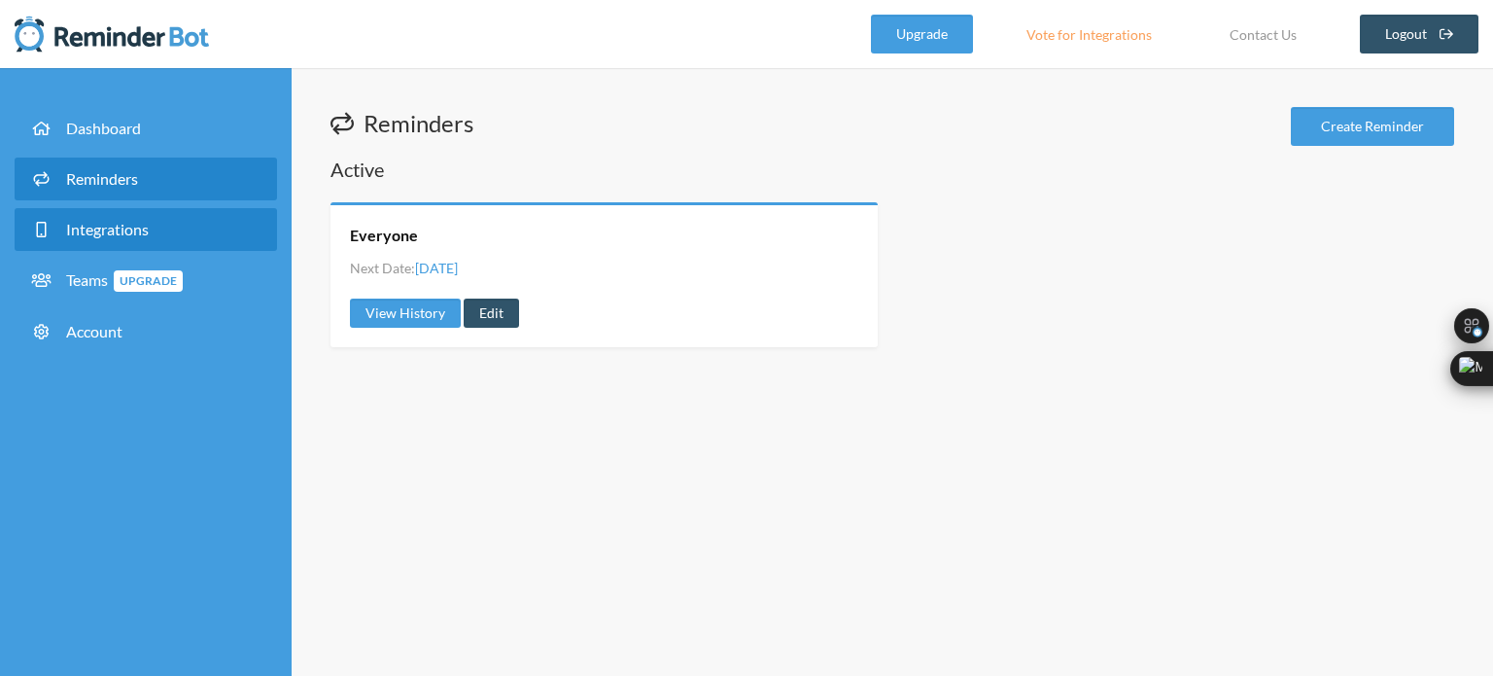
click at [152, 232] on link "Integrations" at bounding box center [146, 229] width 262 height 43
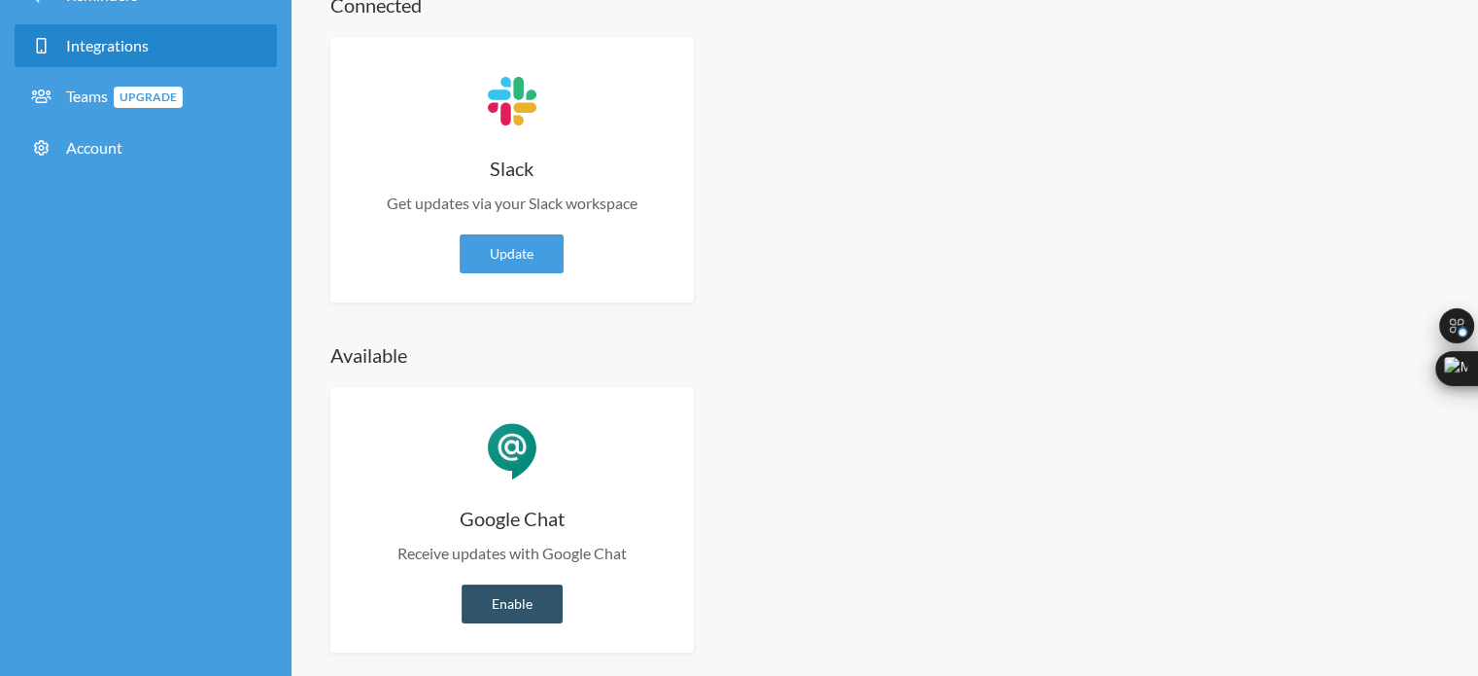
scroll to position [197, 0]
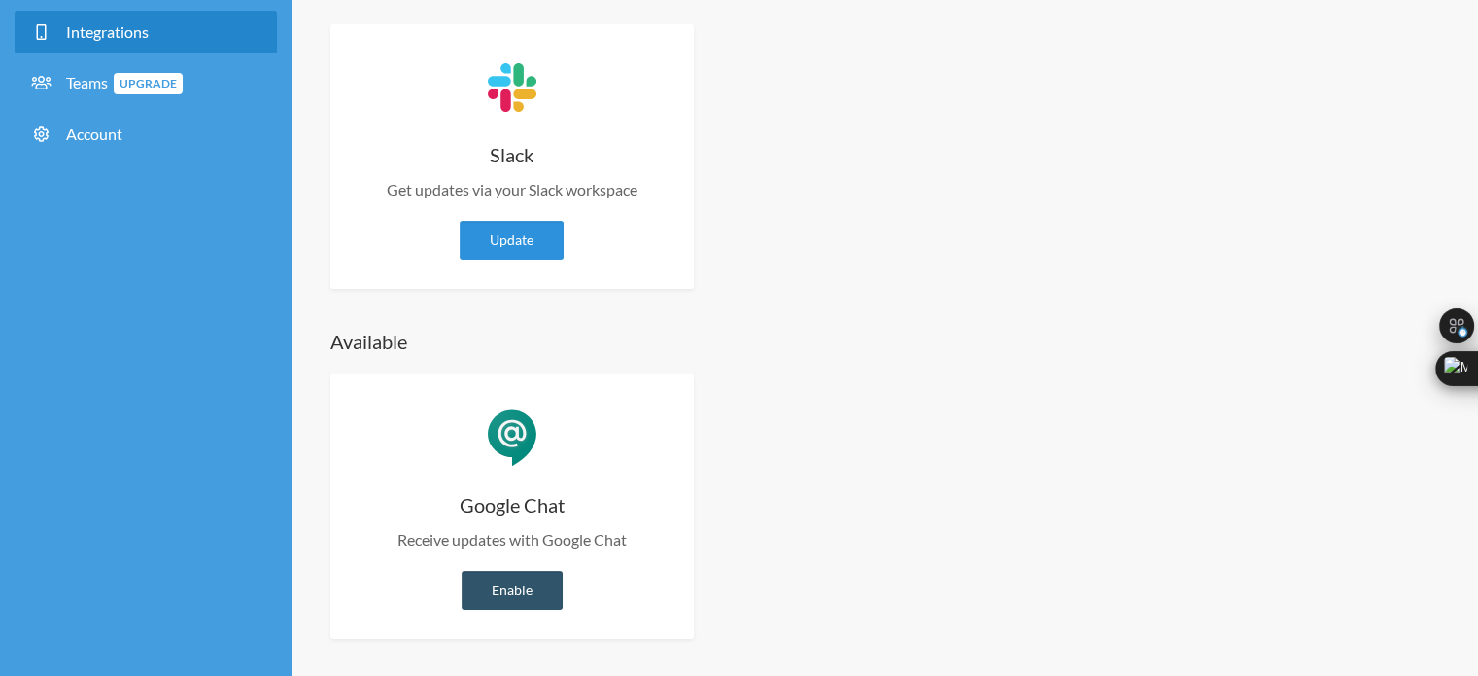
click at [501, 240] on link "Update" at bounding box center [512, 240] width 104 height 39
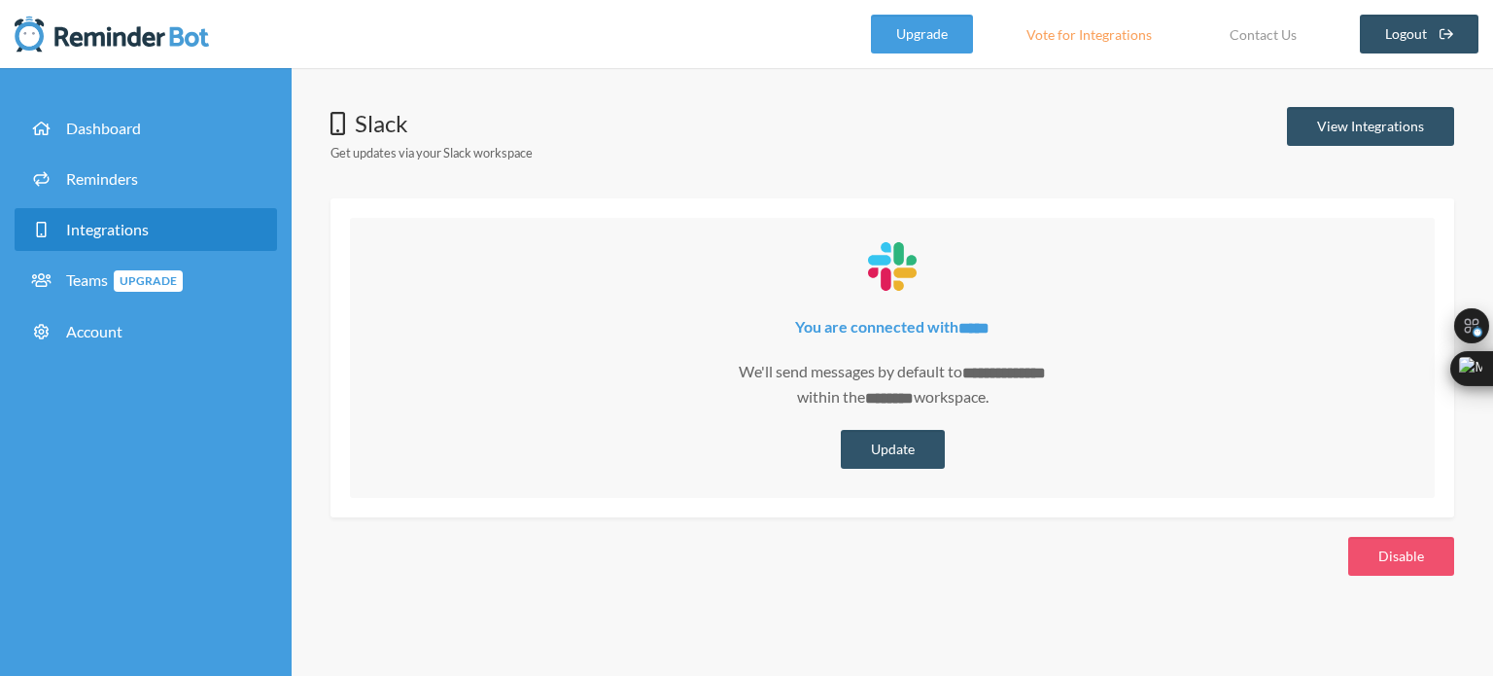
click at [807, 369] on p "**********" at bounding box center [892, 385] width 1046 height 51
click at [823, 384] on p "**********" at bounding box center [892, 385] width 1046 height 51
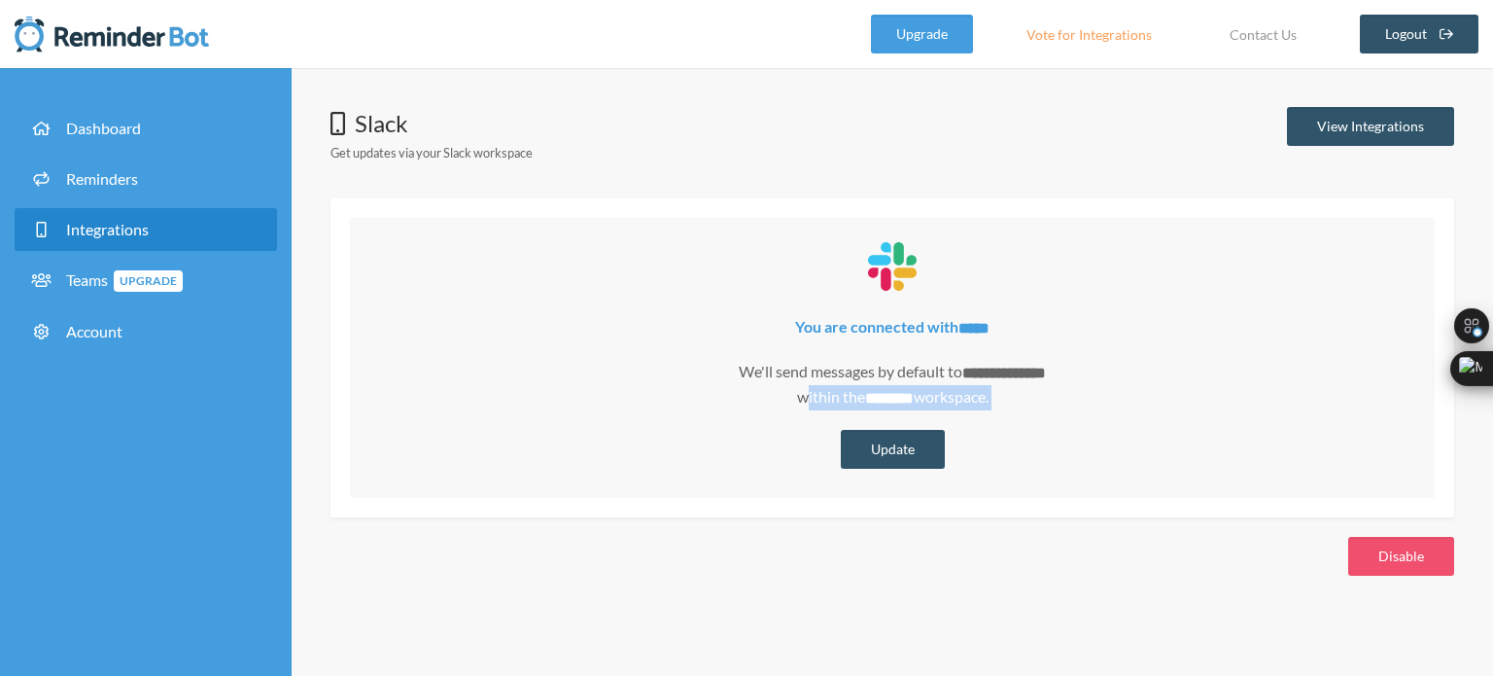
click at [823, 384] on p "**********" at bounding box center [892, 385] width 1046 height 51
click at [867, 380] on p "**********" at bounding box center [892, 385] width 1046 height 51
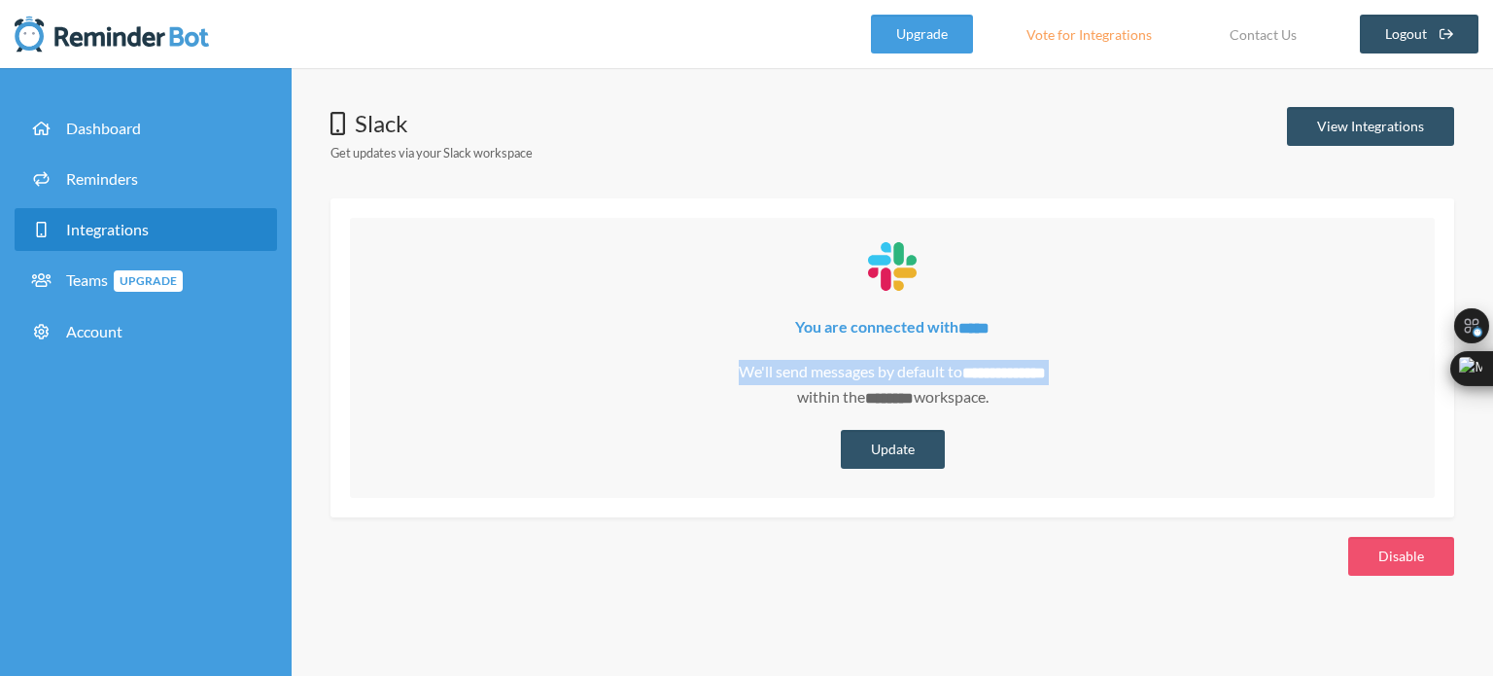
click at [867, 380] on p "**********" at bounding box center [892, 385] width 1046 height 51
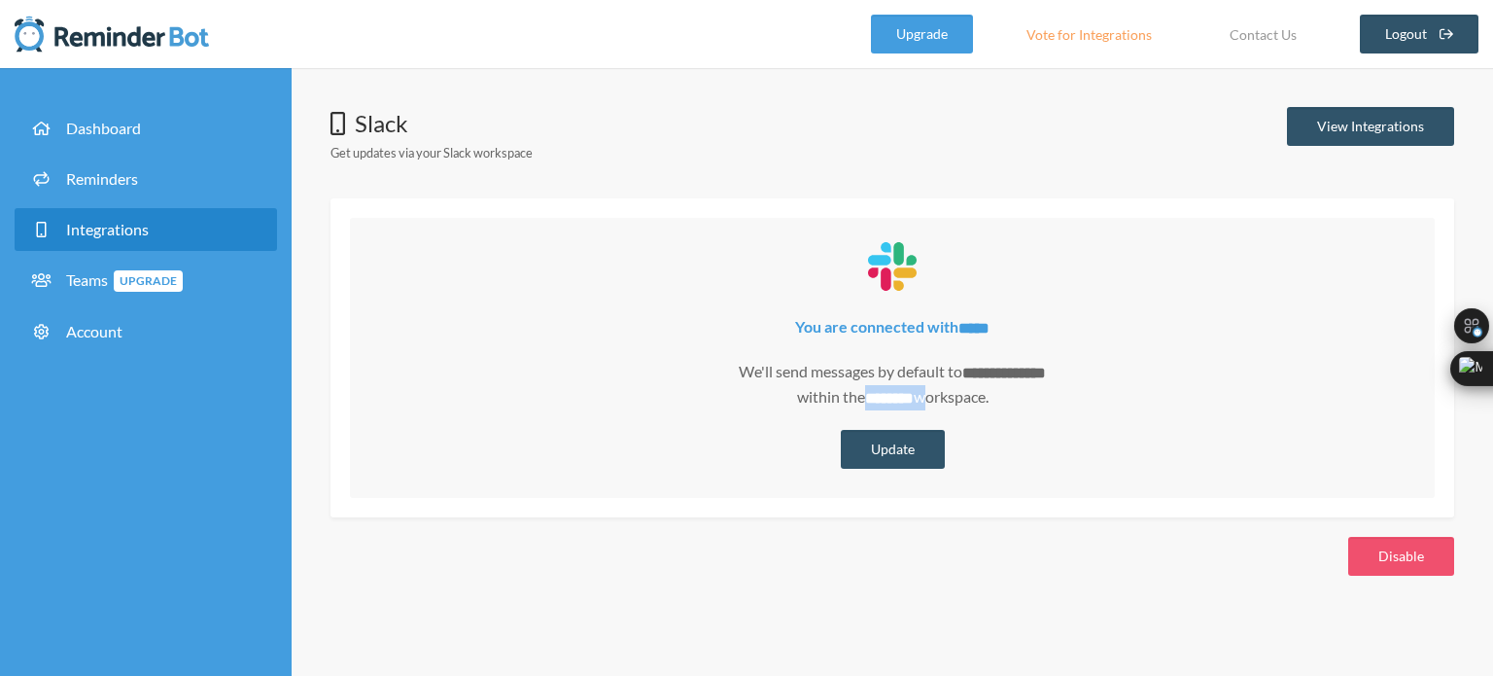
click at [867, 380] on p "**********" at bounding box center [892, 385] width 1046 height 51
click at [875, 435] on button "Update" at bounding box center [893, 449] width 104 height 39
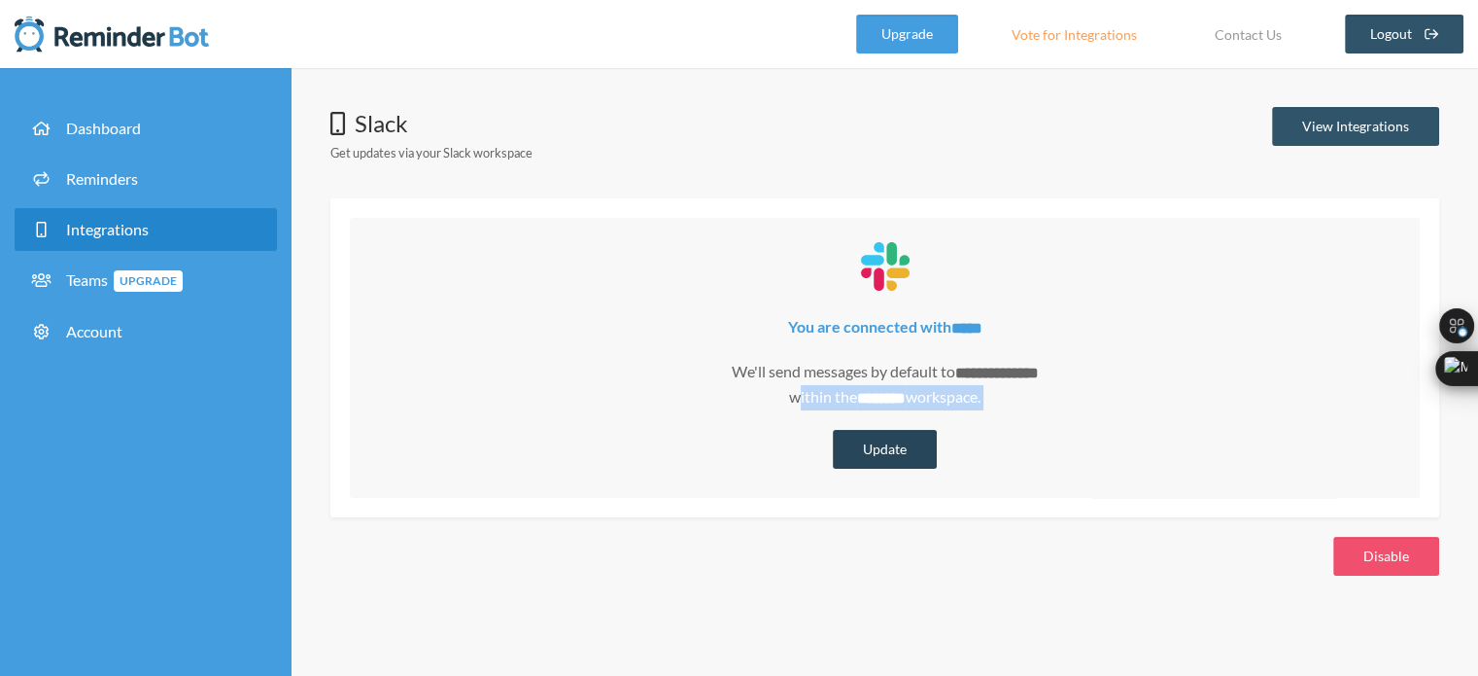
select select "**********"
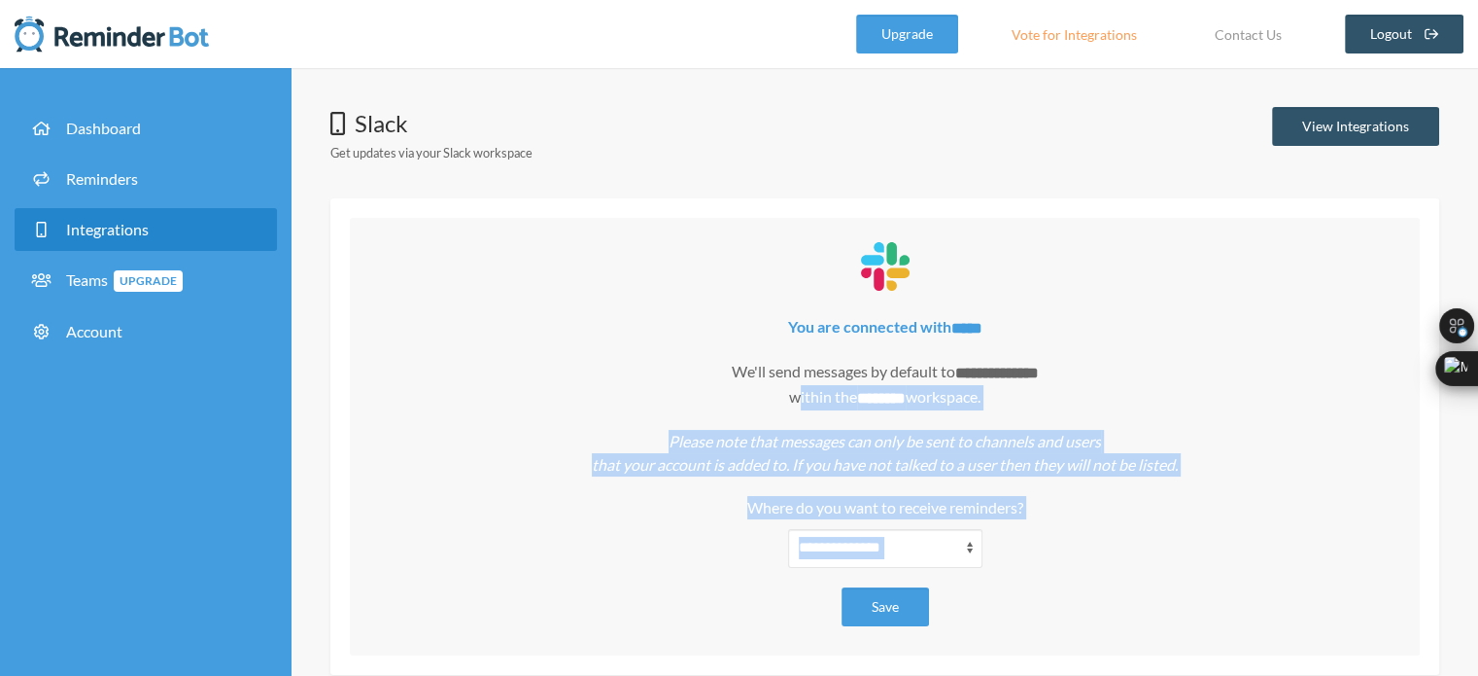
click at [1073, 396] on p "**********" at bounding box center [884, 385] width 1031 height 51
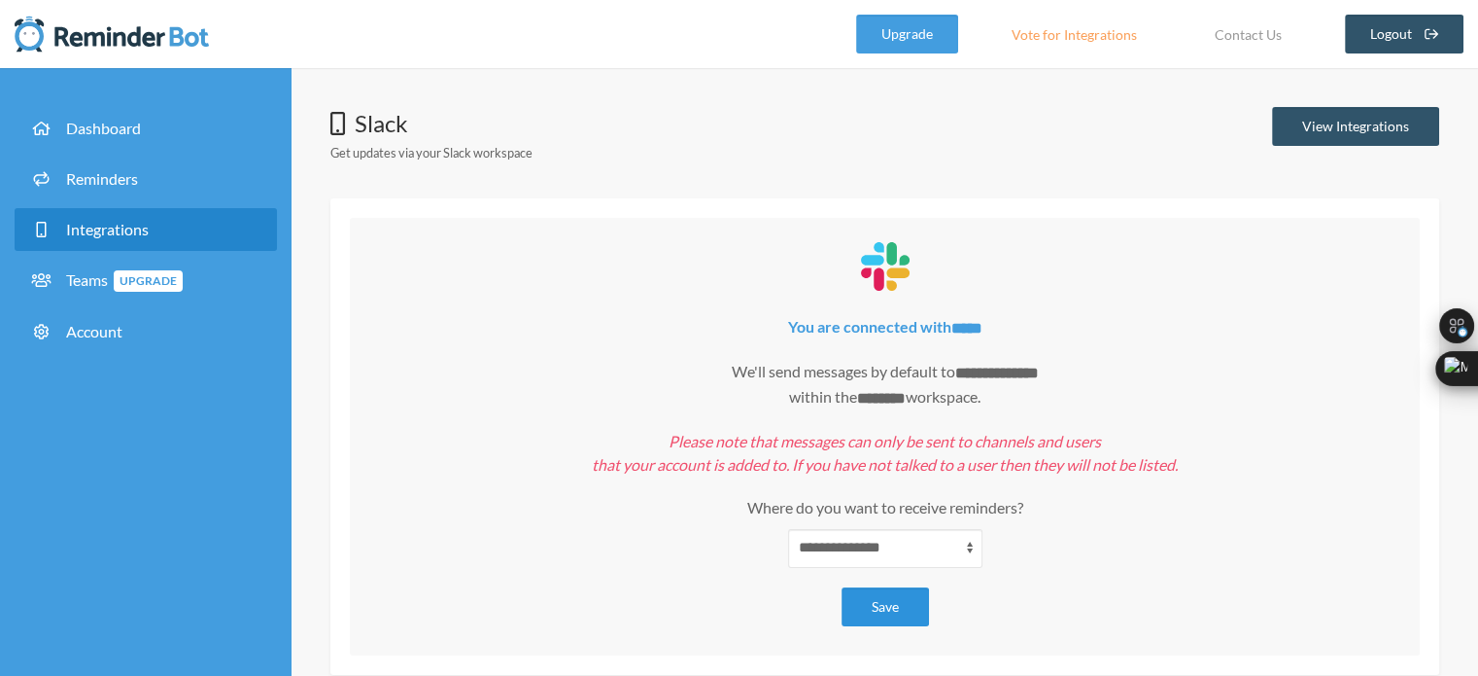
click at [884, 592] on button "Save" at bounding box center [885, 606] width 87 height 39
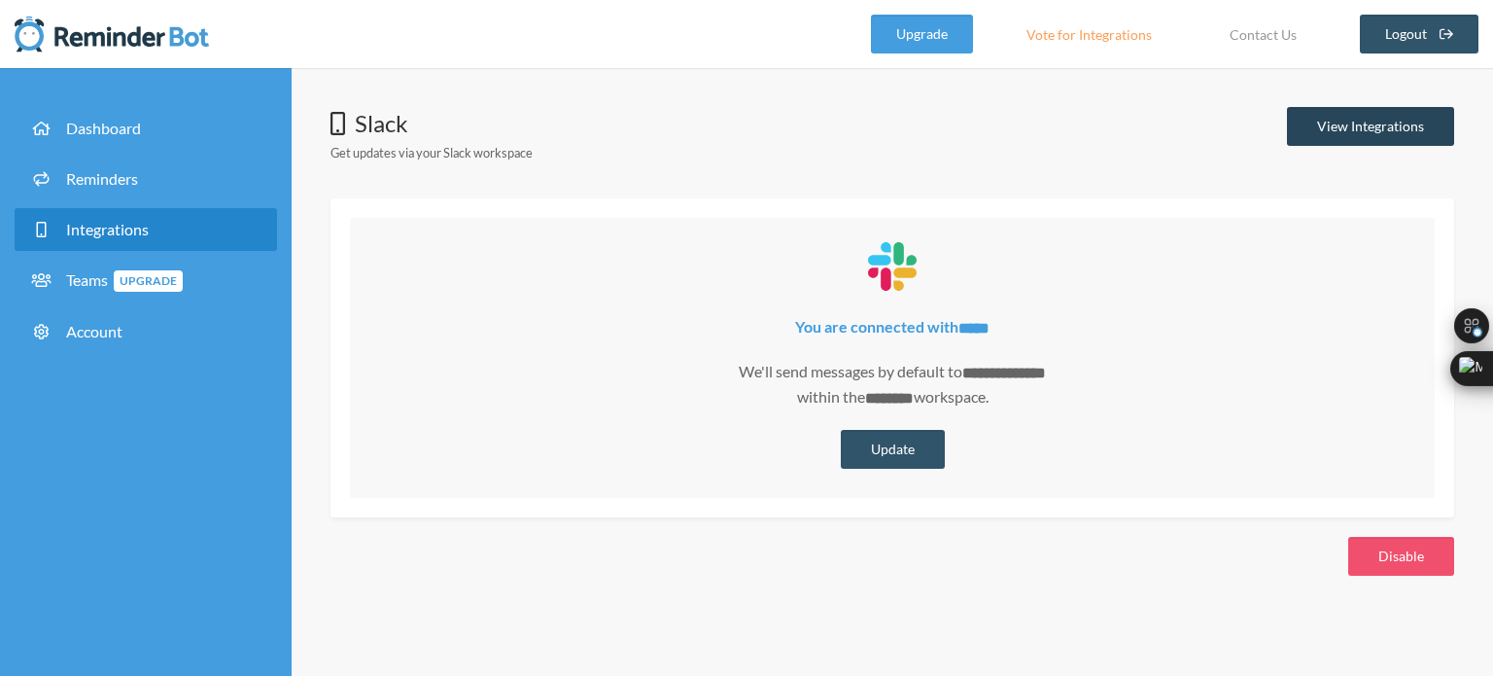
click at [1379, 120] on link "View Integrations" at bounding box center [1370, 126] width 167 height 39
